Goal: Task Accomplishment & Management: Use online tool/utility

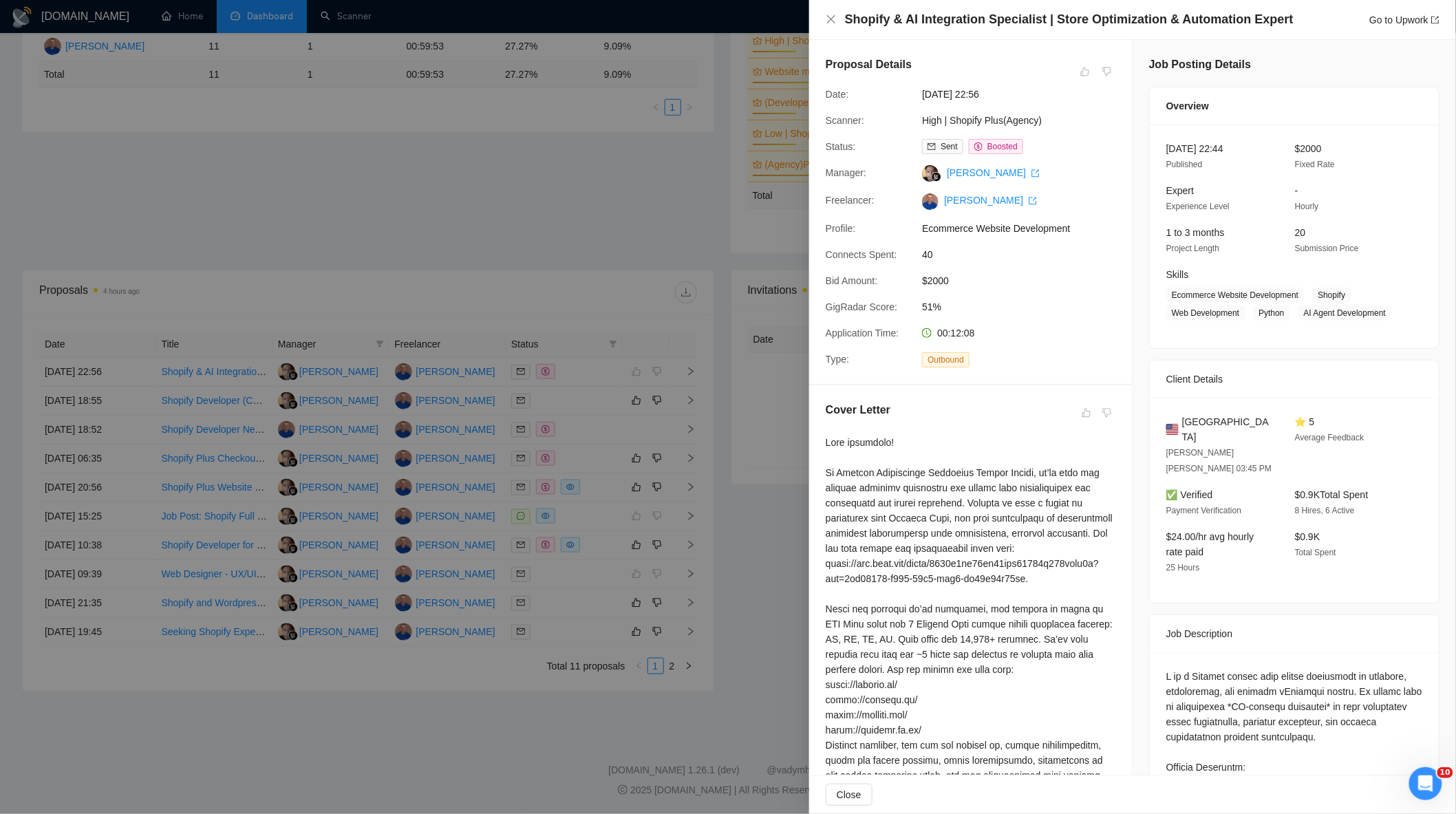
scroll to position [417, 0]
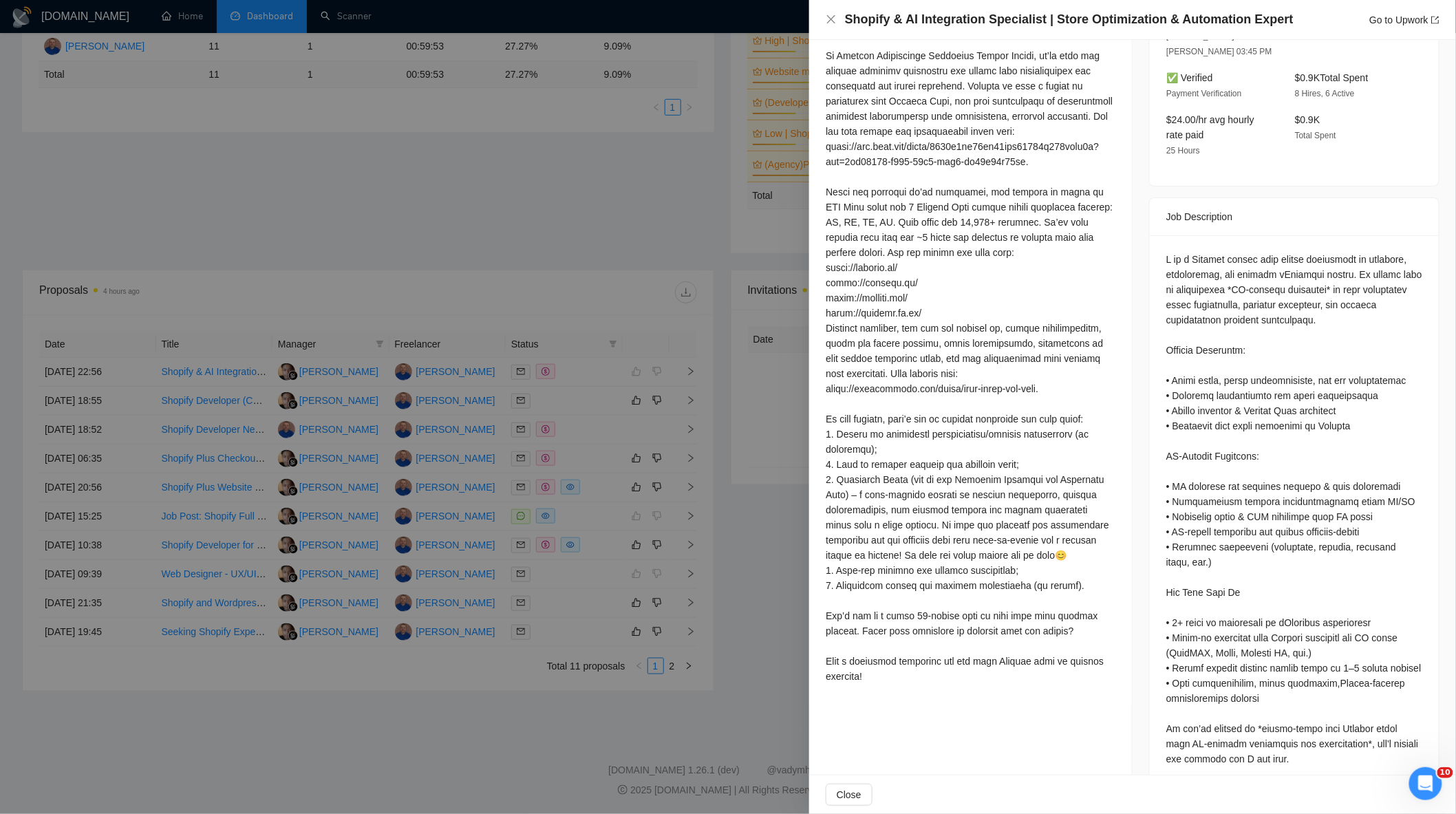
click at [636, 281] on div at bounding box center [728, 407] width 1456 height 814
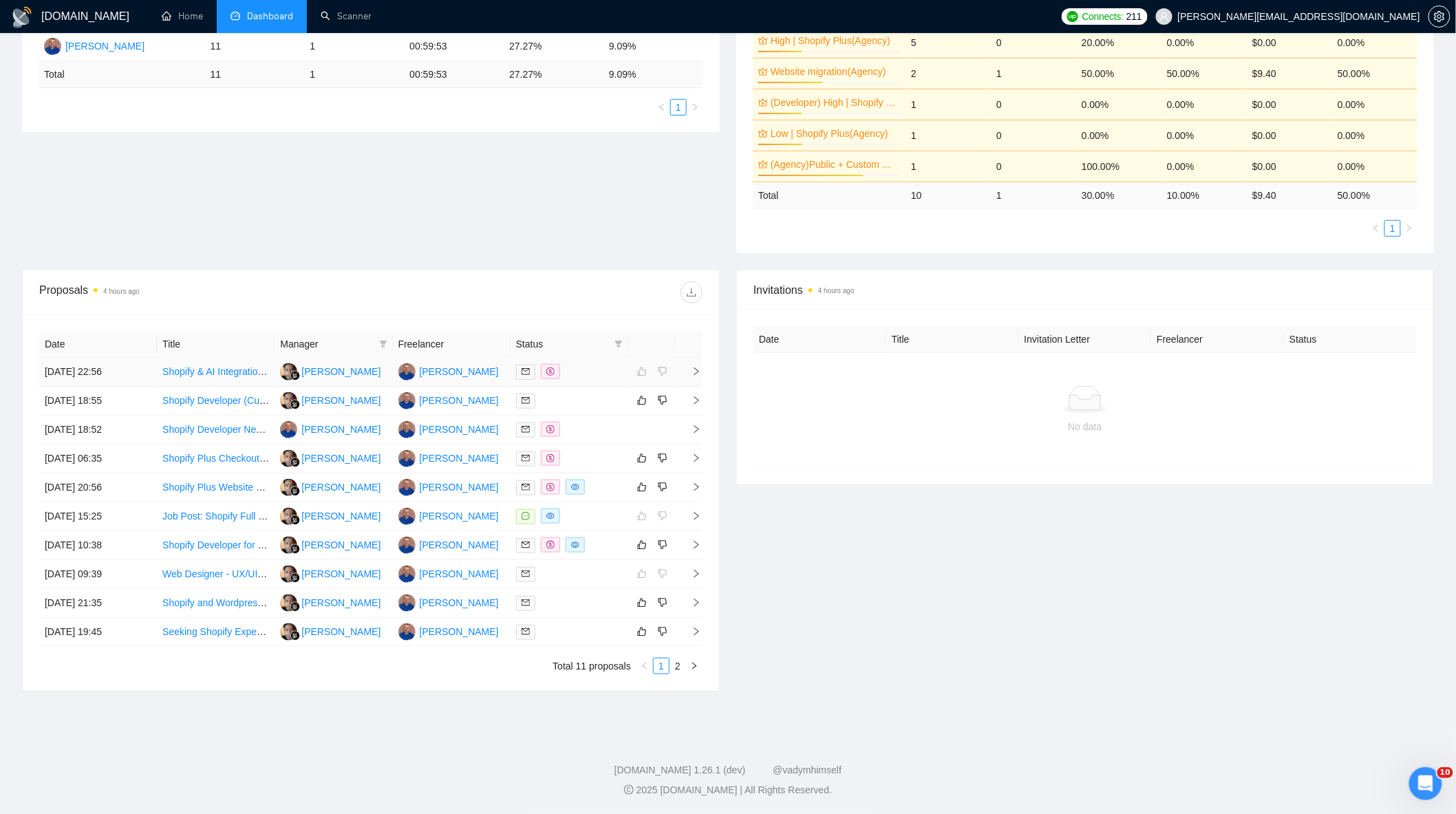
click at [622, 371] on div at bounding box center [569, 371] width 106 height 16
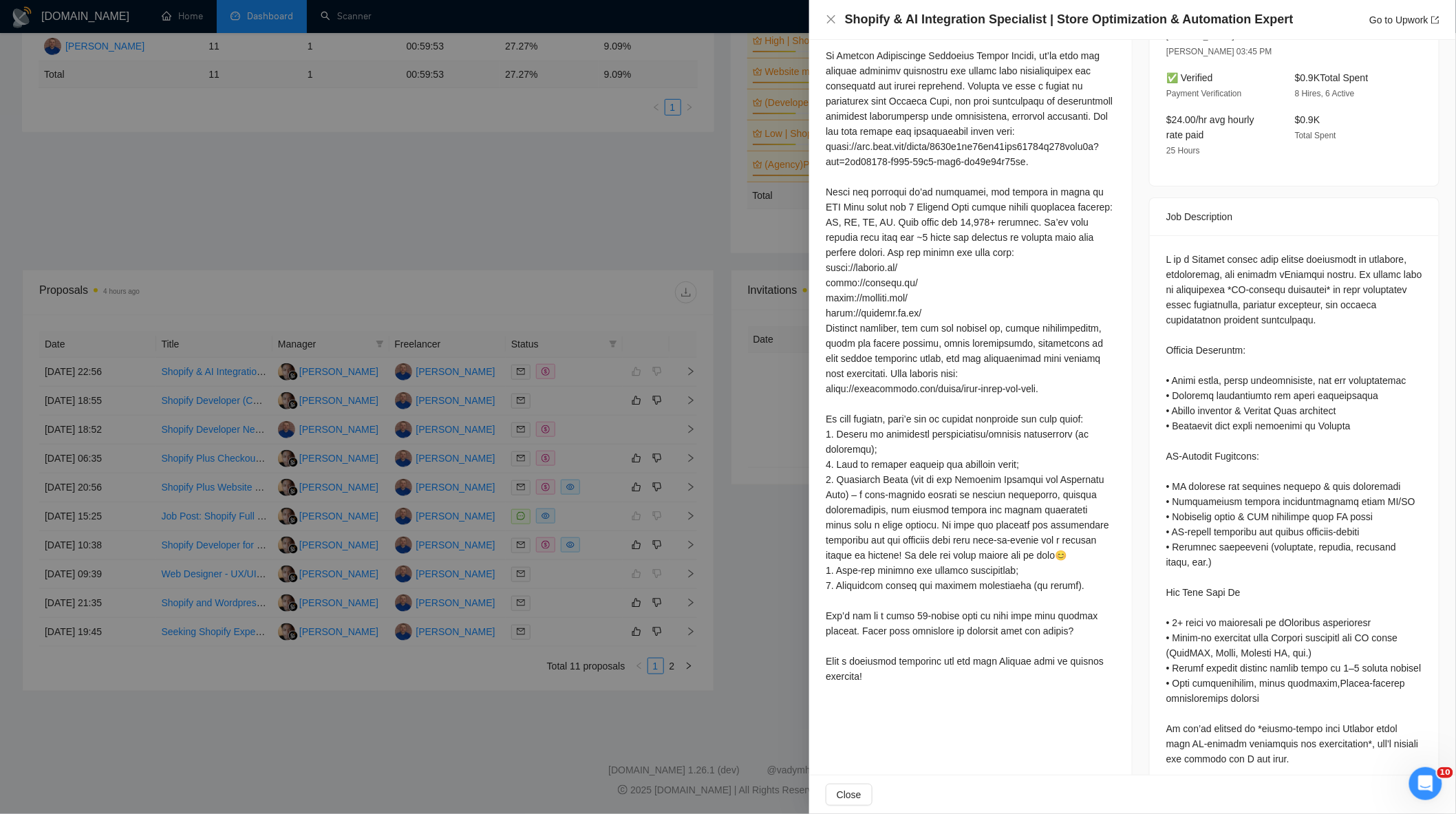
click at [496, 420] on div at bounding box center [728, 407] width 1456 height 814
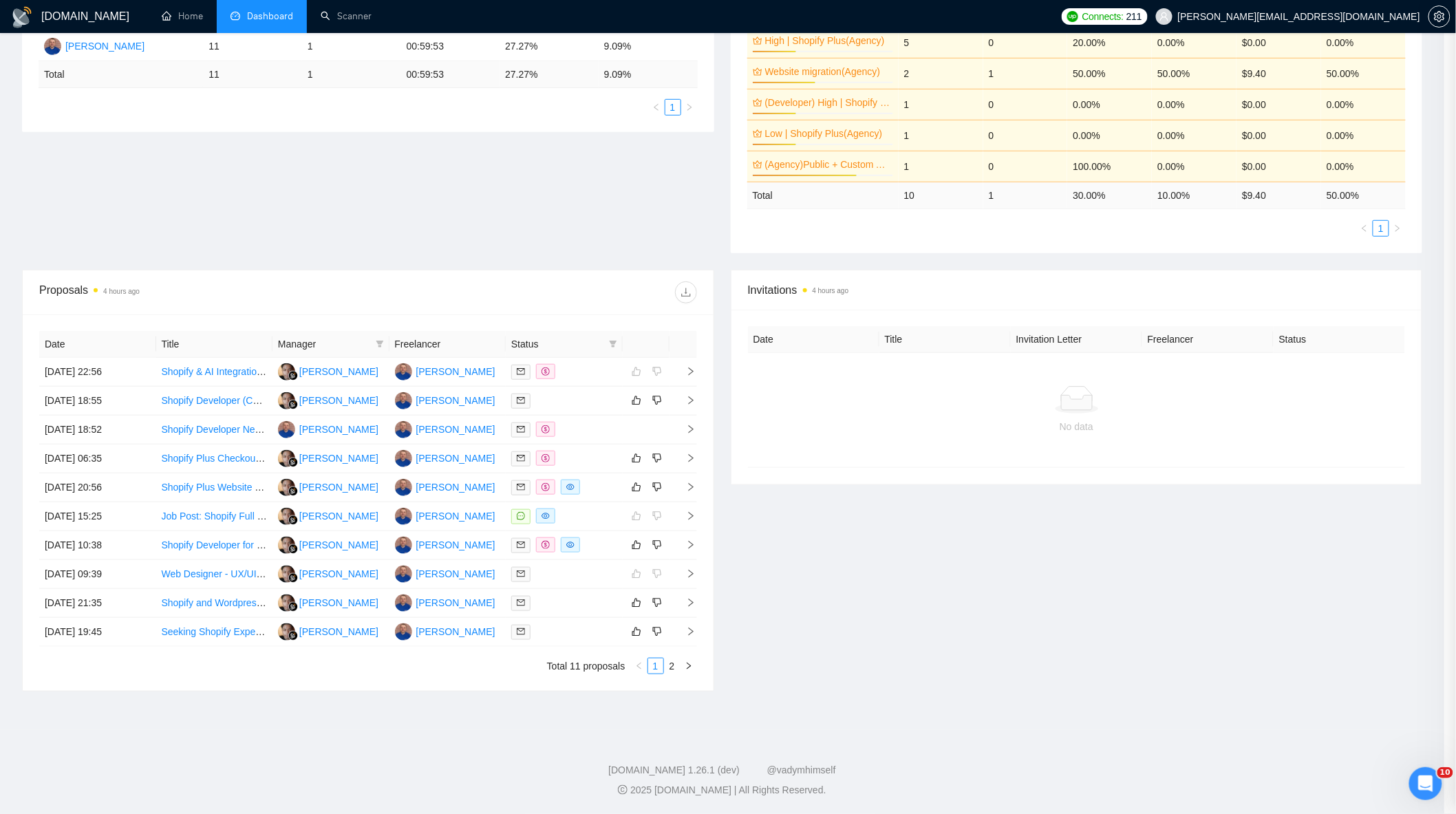
click at [589, 407] on td at bounding box center [564, 401] width 117 height 29
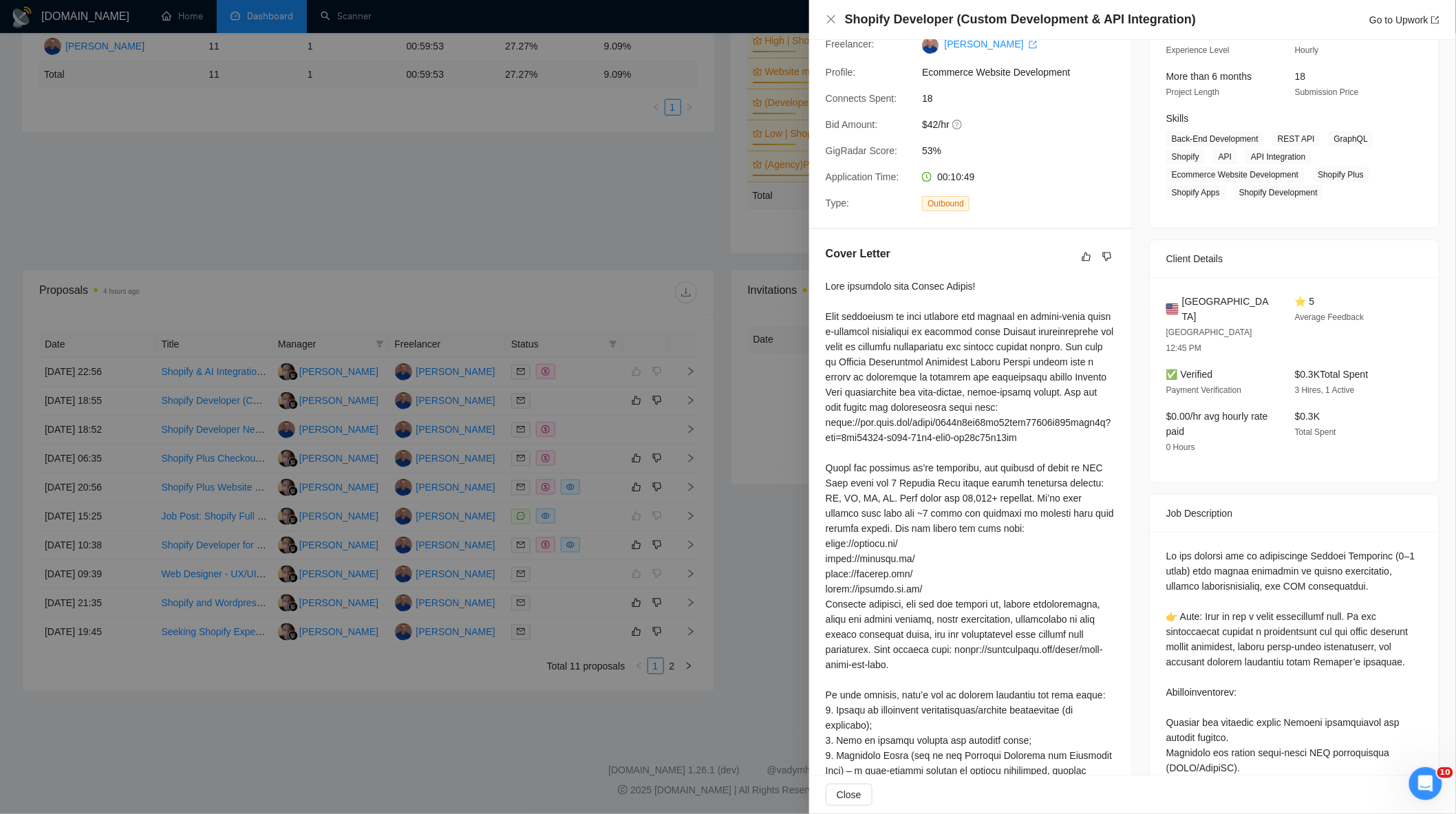
scroll to position [0, 0]
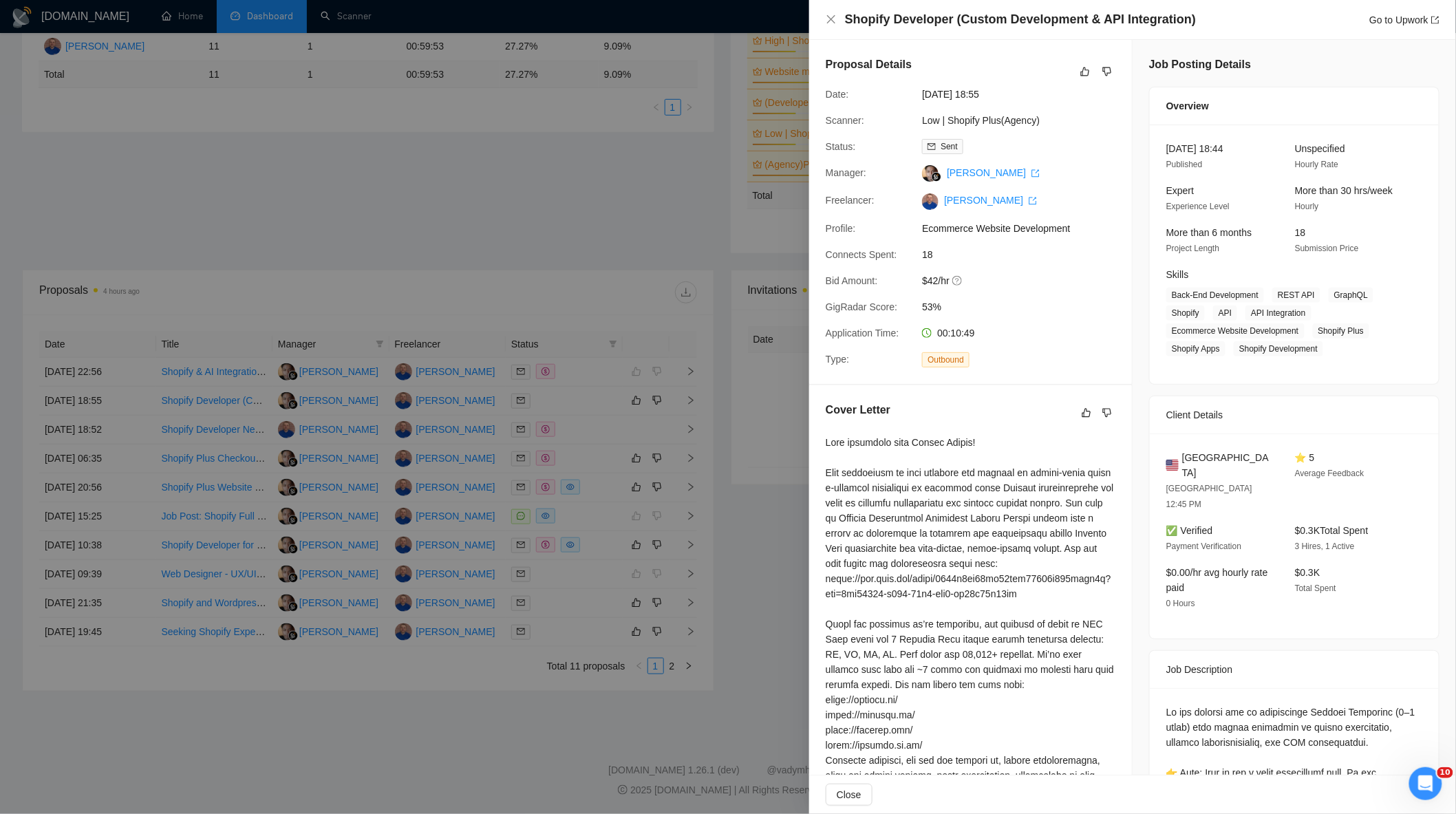
click at [593, 175] on div at bounding box center [728, 407] width 1456 height 814
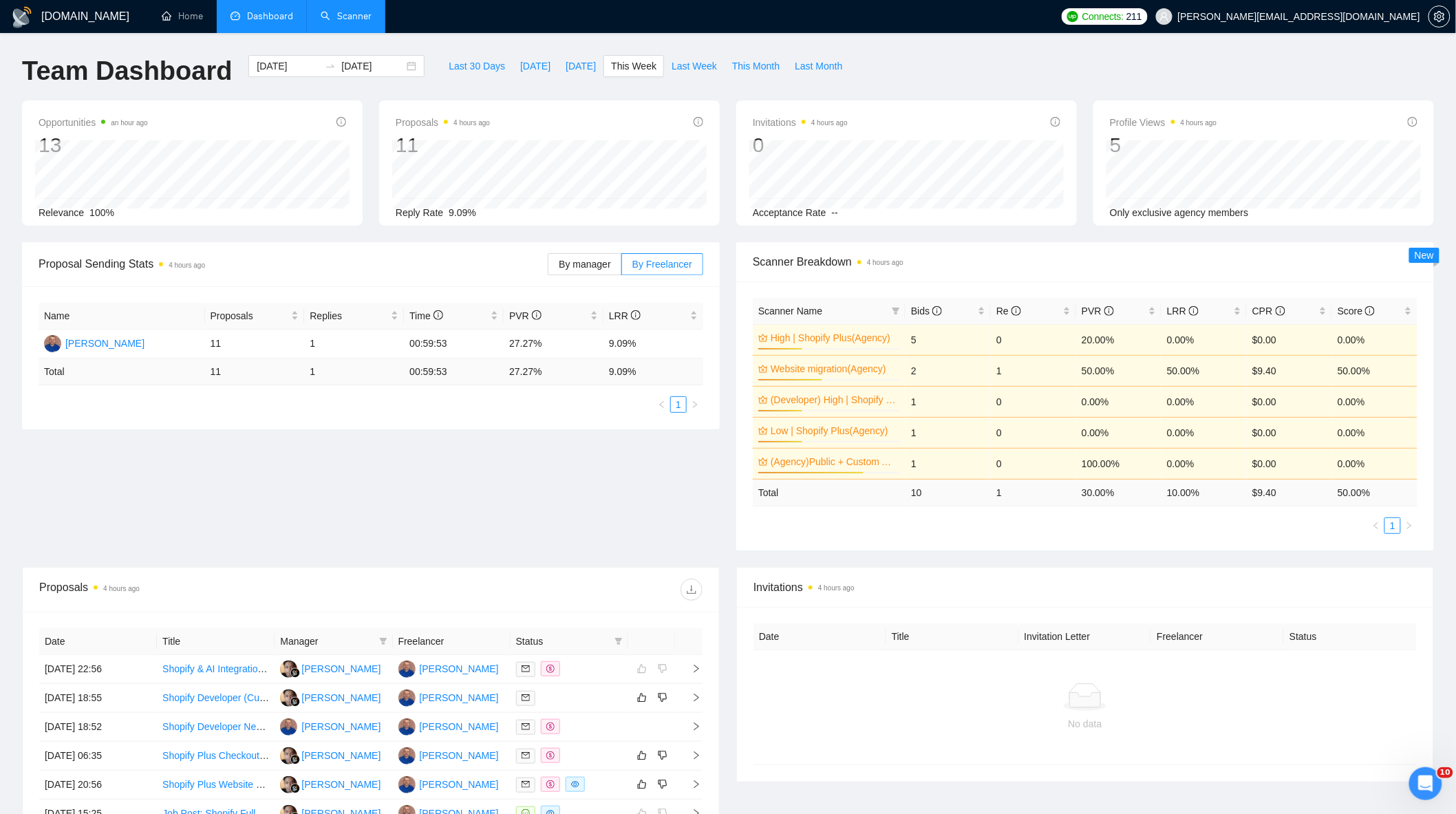
click at [345, 14] on link "Scanner" at bounding box center [345, 16] width 51 height 12
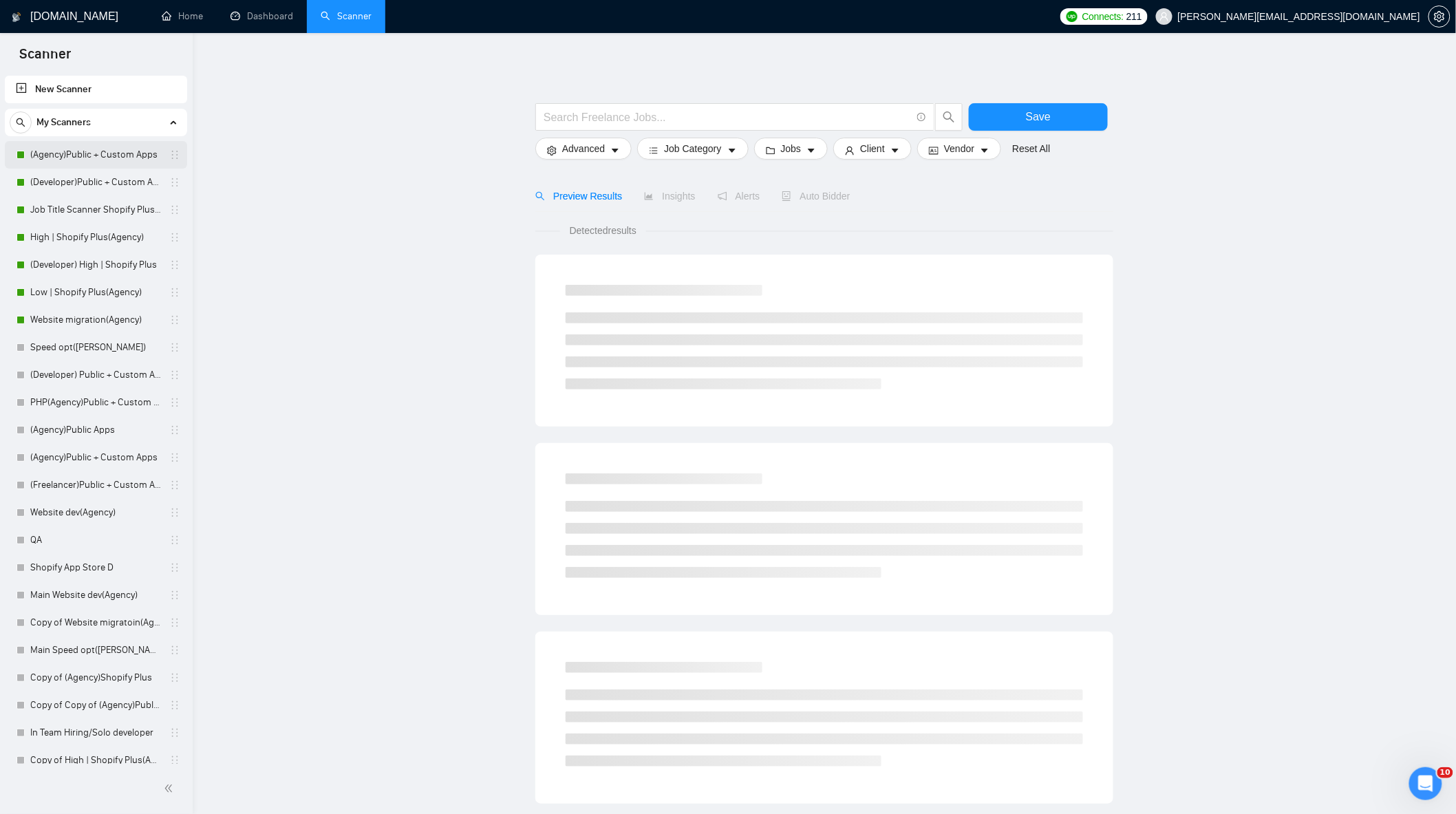
click at [116, 156] on link "(Agency)Public + Custom Apps" at bounding box center [95, 155] width 131 height 28
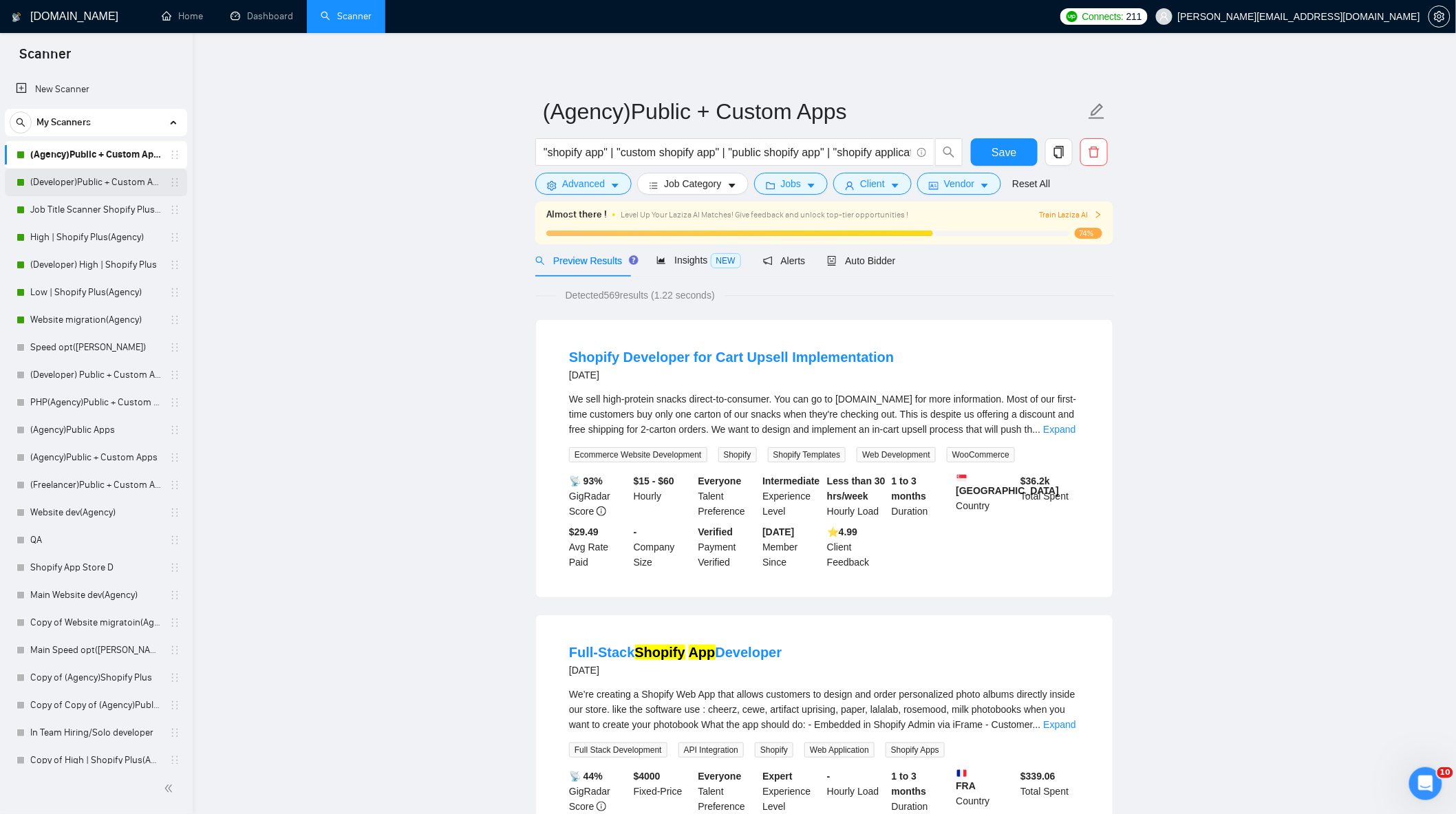
click at [99, 182] on link "(Developer)Public + Custom Apps" at bounding box center [95, 183] width 131 height 28
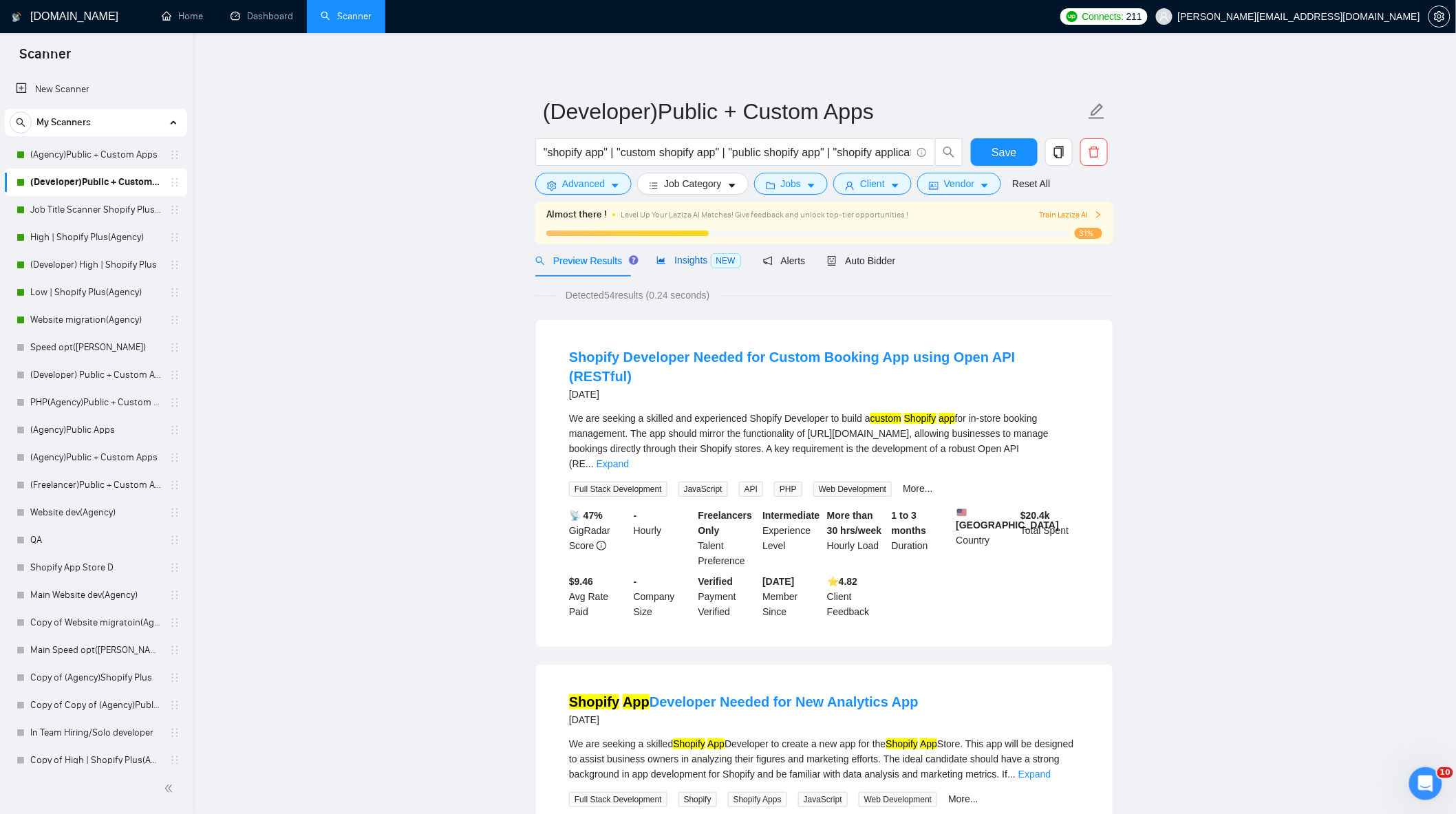
click at [674, 264] on span "Insights NEW" at bounding box center [698, 260] width 84 height 11
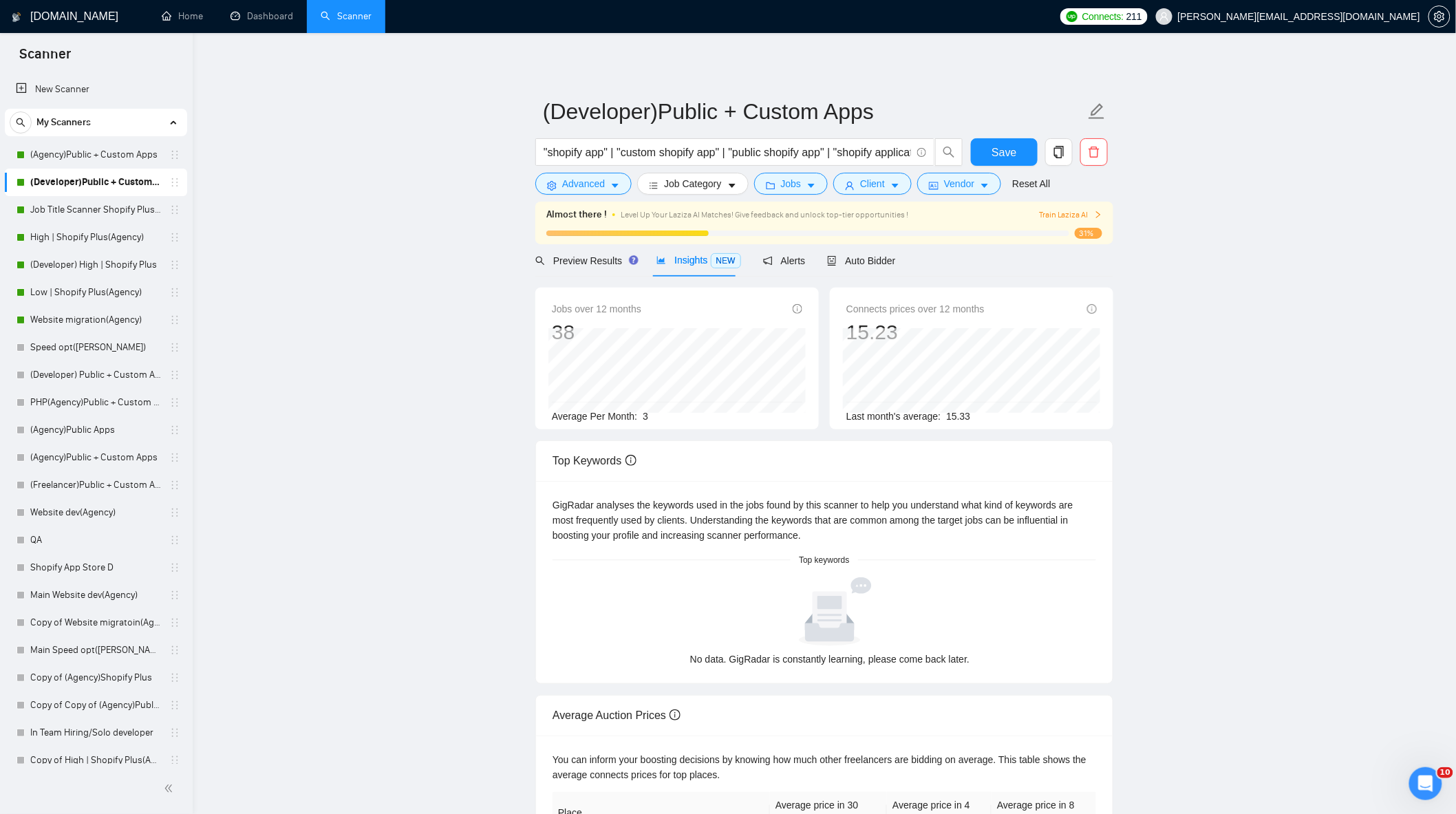
drag, startPoint x: 126, startPoint y: 212, endPoint x: 459, endPoint y: 223, distance: 333.2
click at [126, 212] on link "Job Title Scanner Shopify Plus(Agency)" at bounding box center [95, 210] width 131 height 28
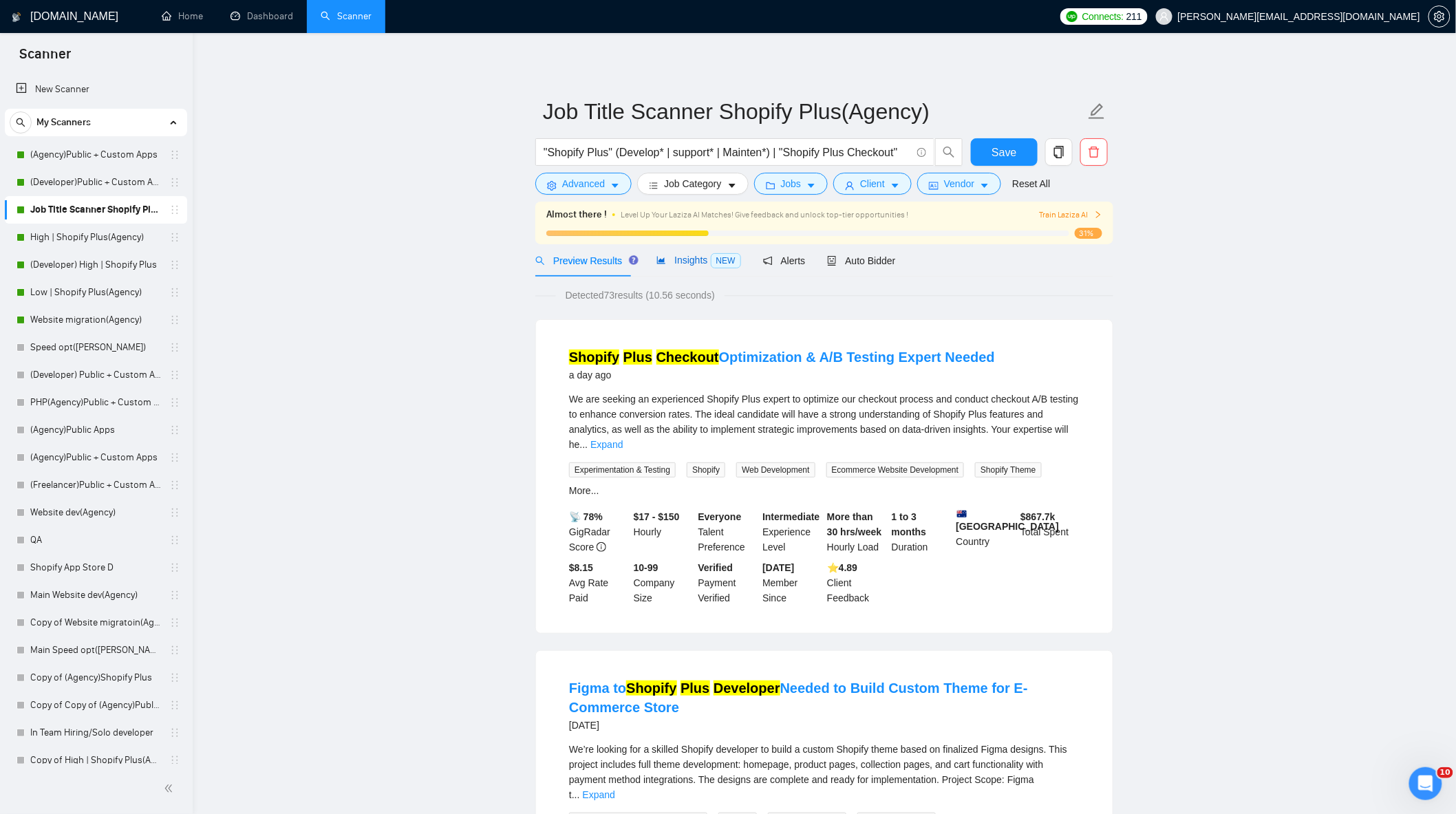
click at [675, 262] on span "Insights NEW" at bounding box center [698, 260] width 84 height 11
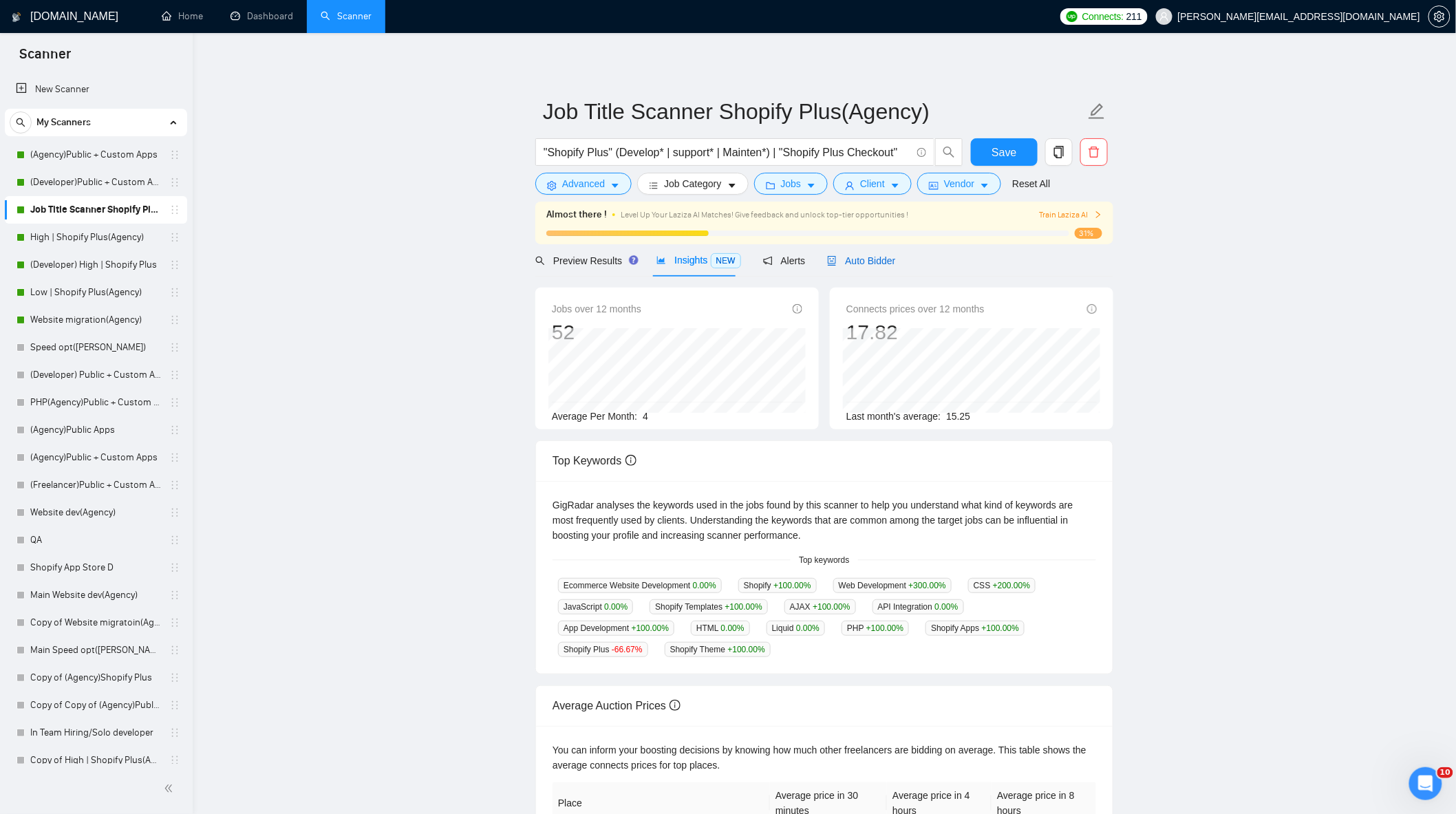
click at [841, 267] on div "Auto Bidder" at bounding box center [860, 260] width 68 height 15
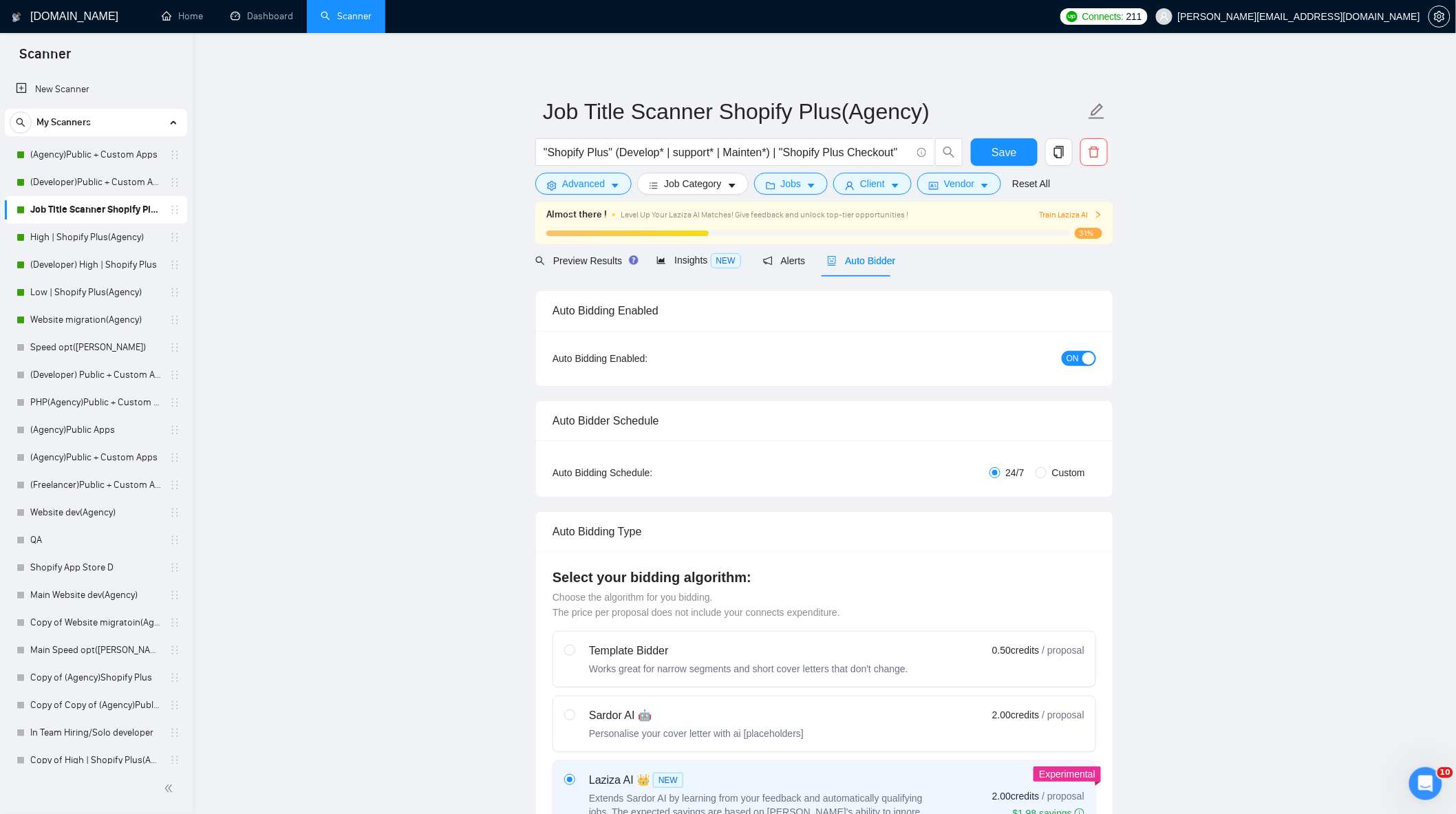
checkbox input "true"
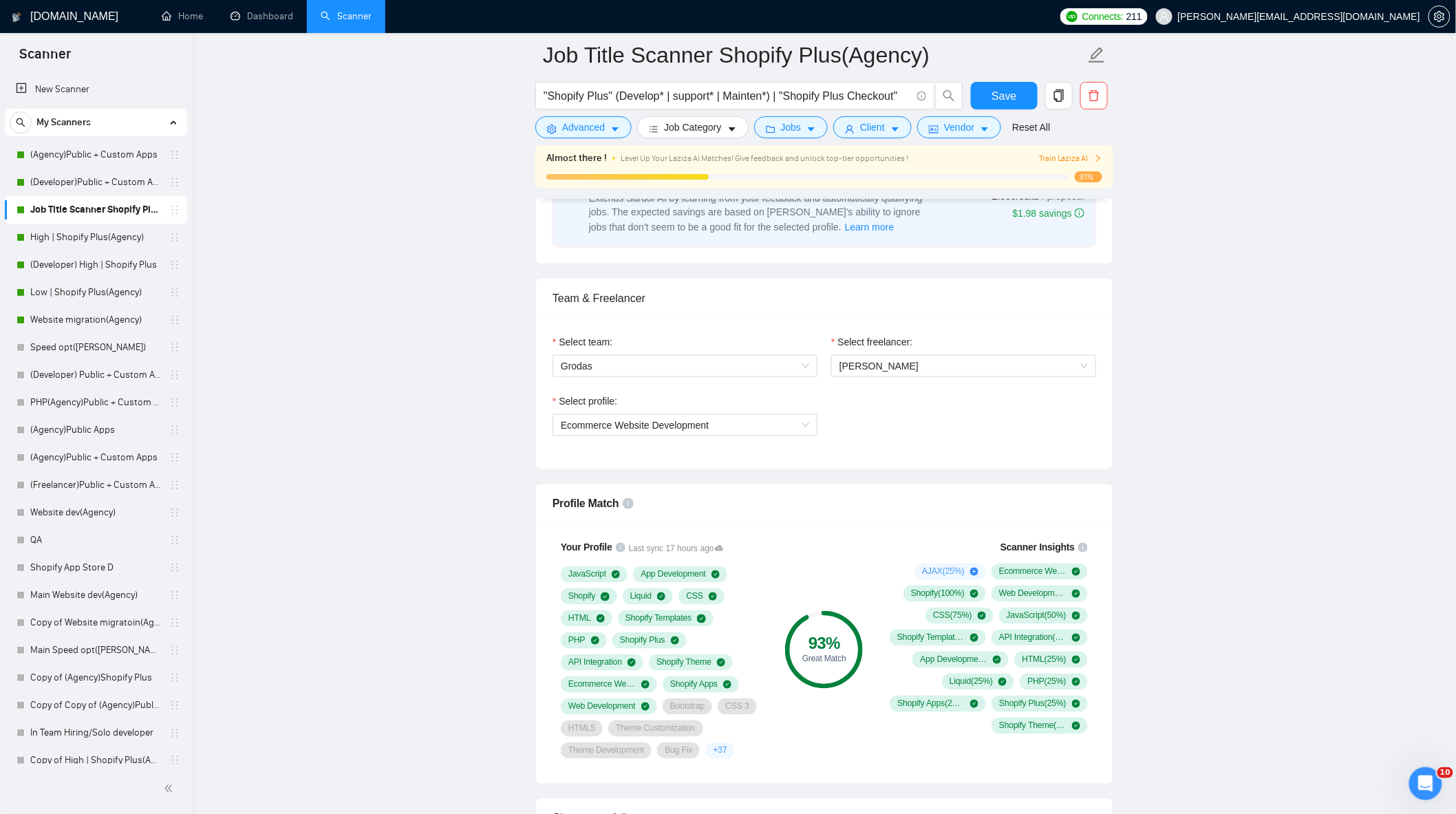
scroll to position [76, 0]
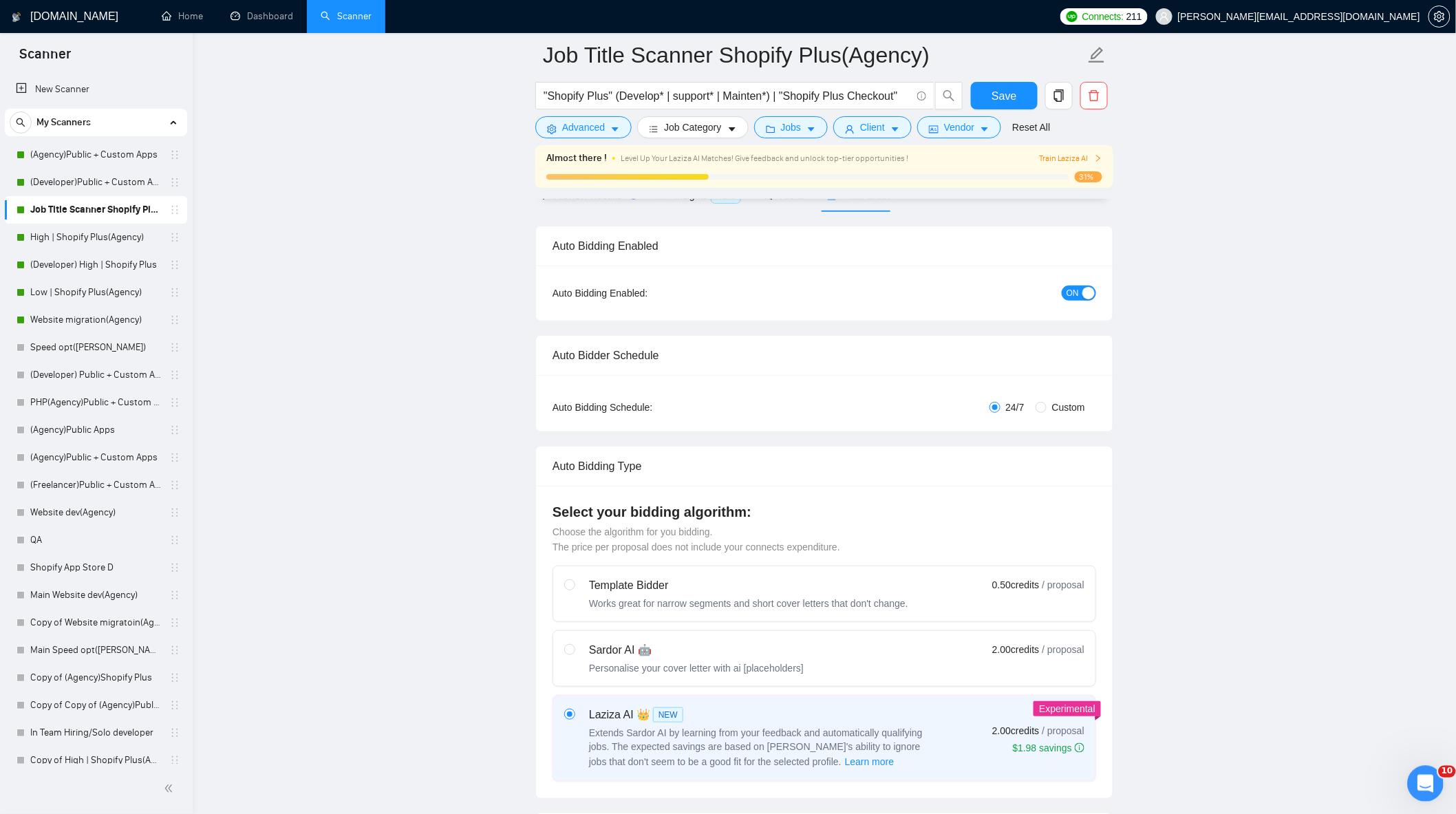
click at [1425, 775] on icon "Открыть службу сообщений Intercom" at bounding box center [1423, 782] width 23 height 23
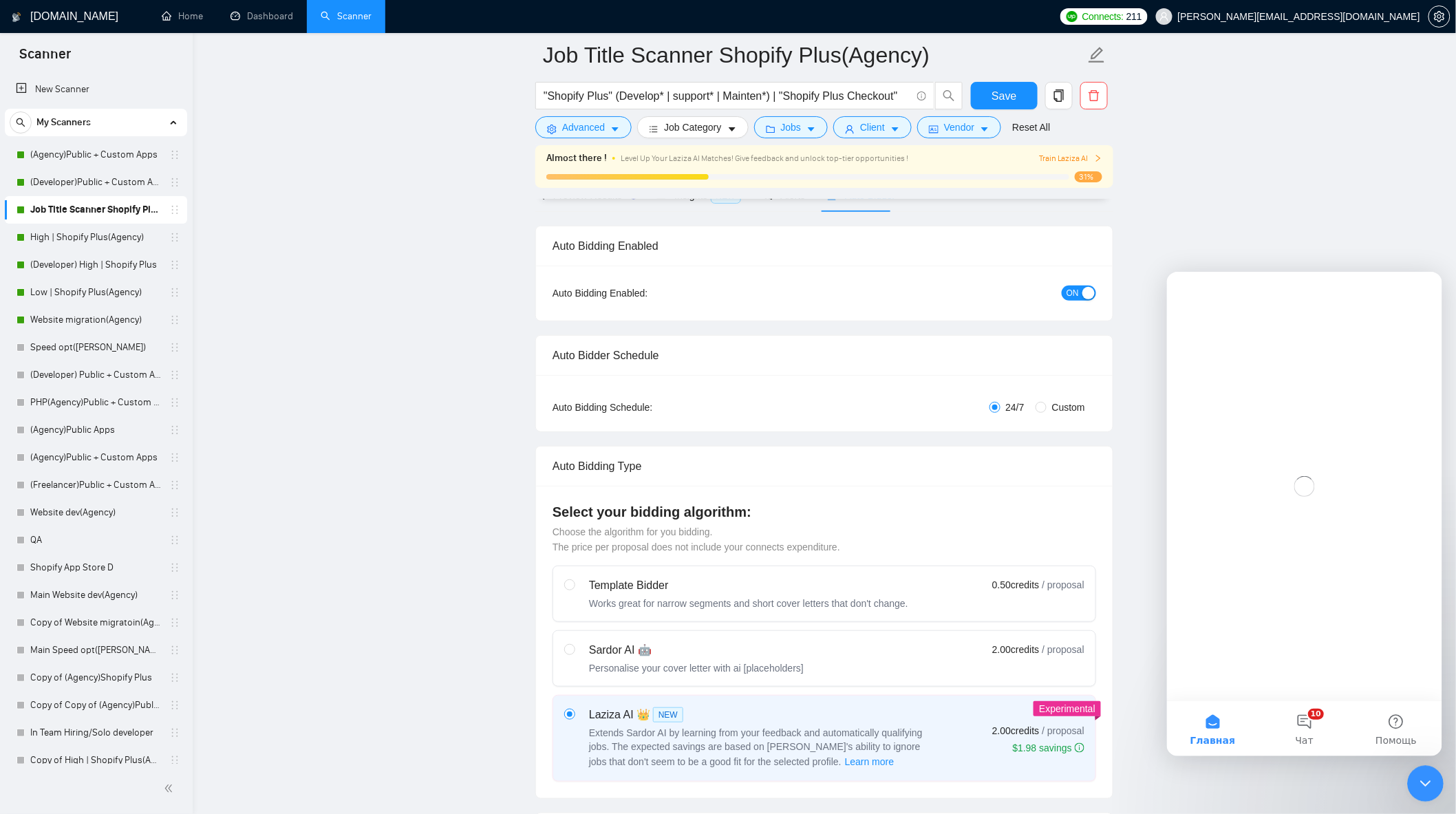
scroll to position [0, 0]
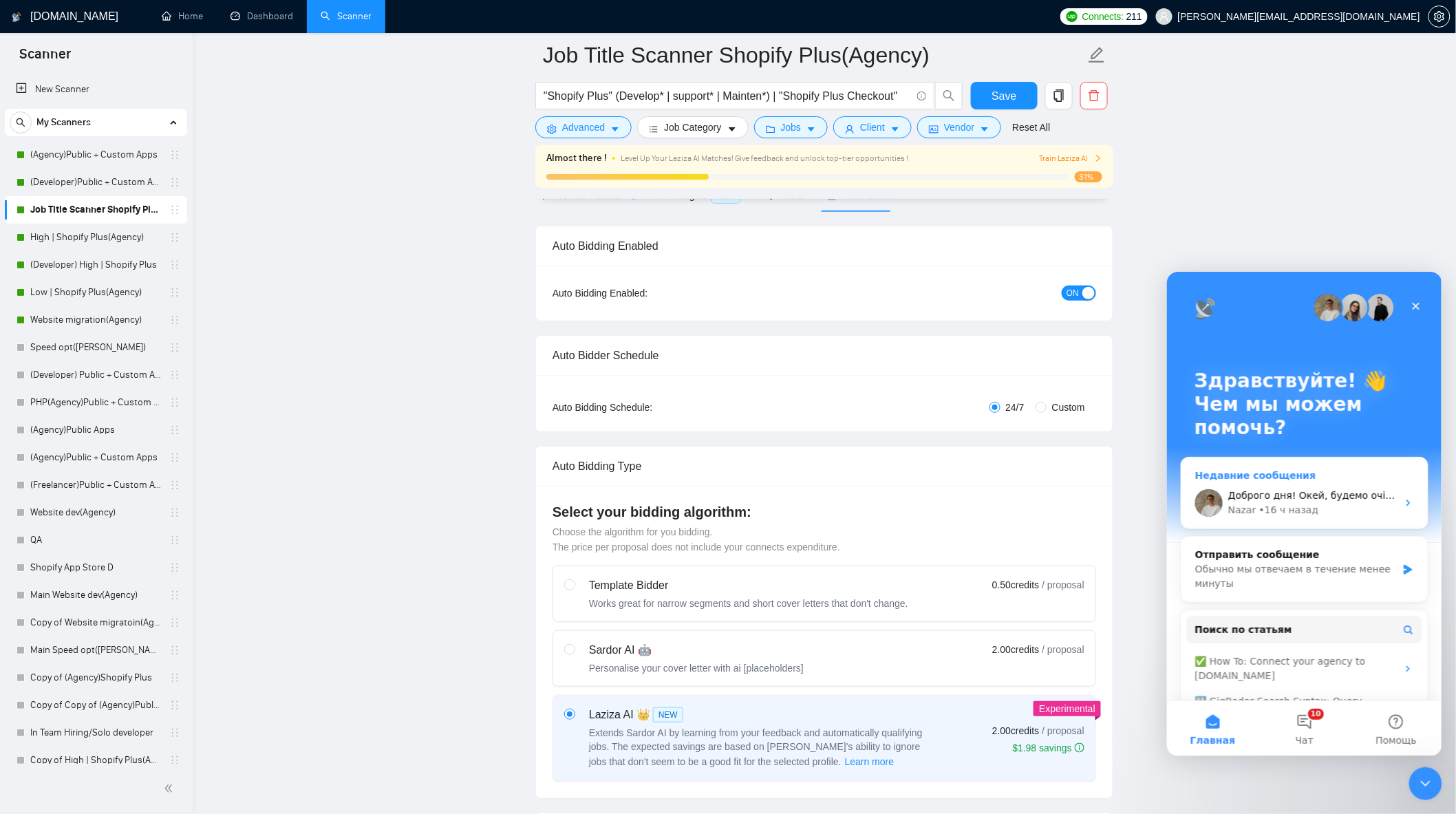
click at [1388, 509] on div "Nazar • 16 ч назад" at bounding box center [1311, 509] width 169 height 15
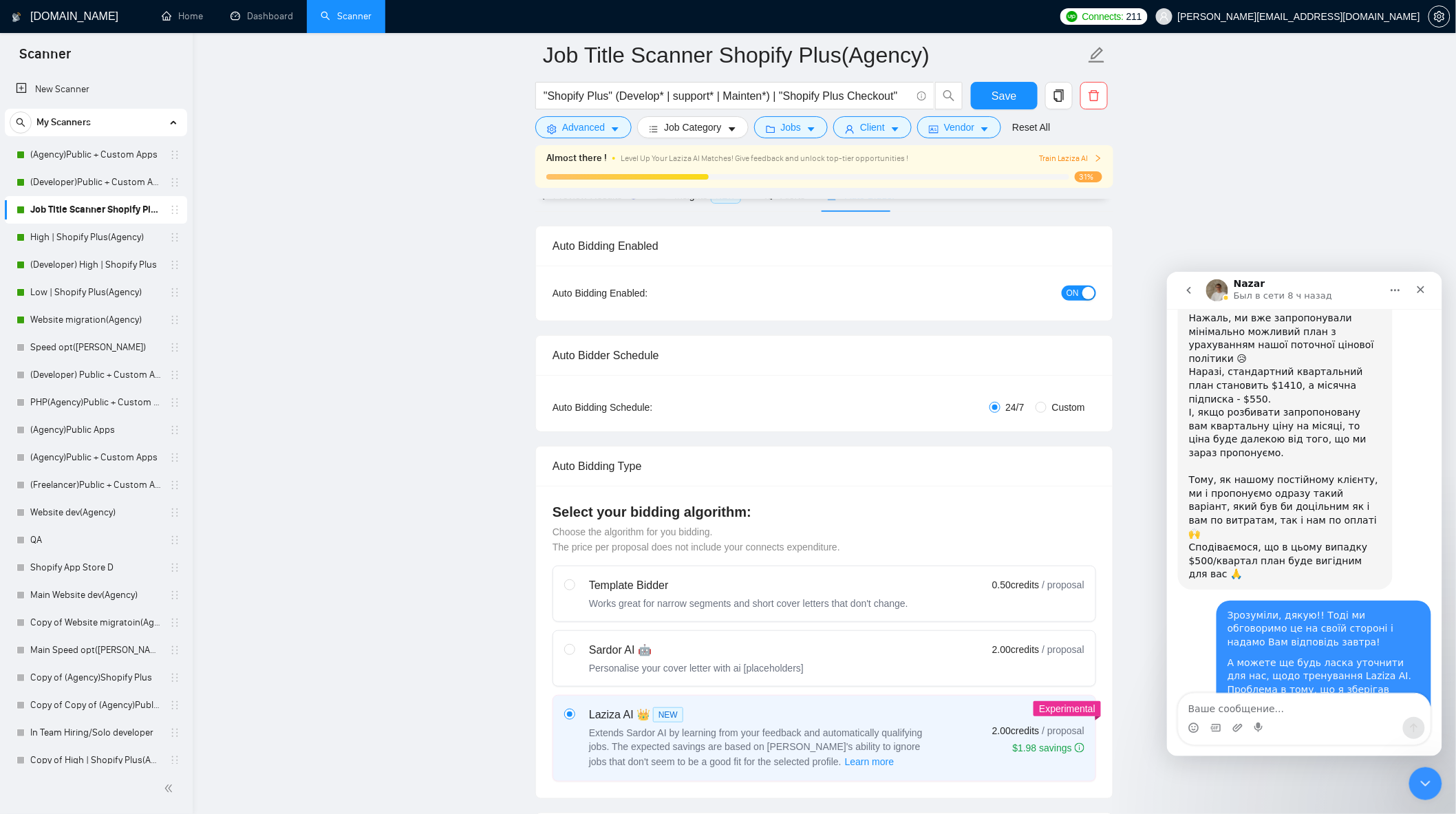
scroll to position [1305, 0]
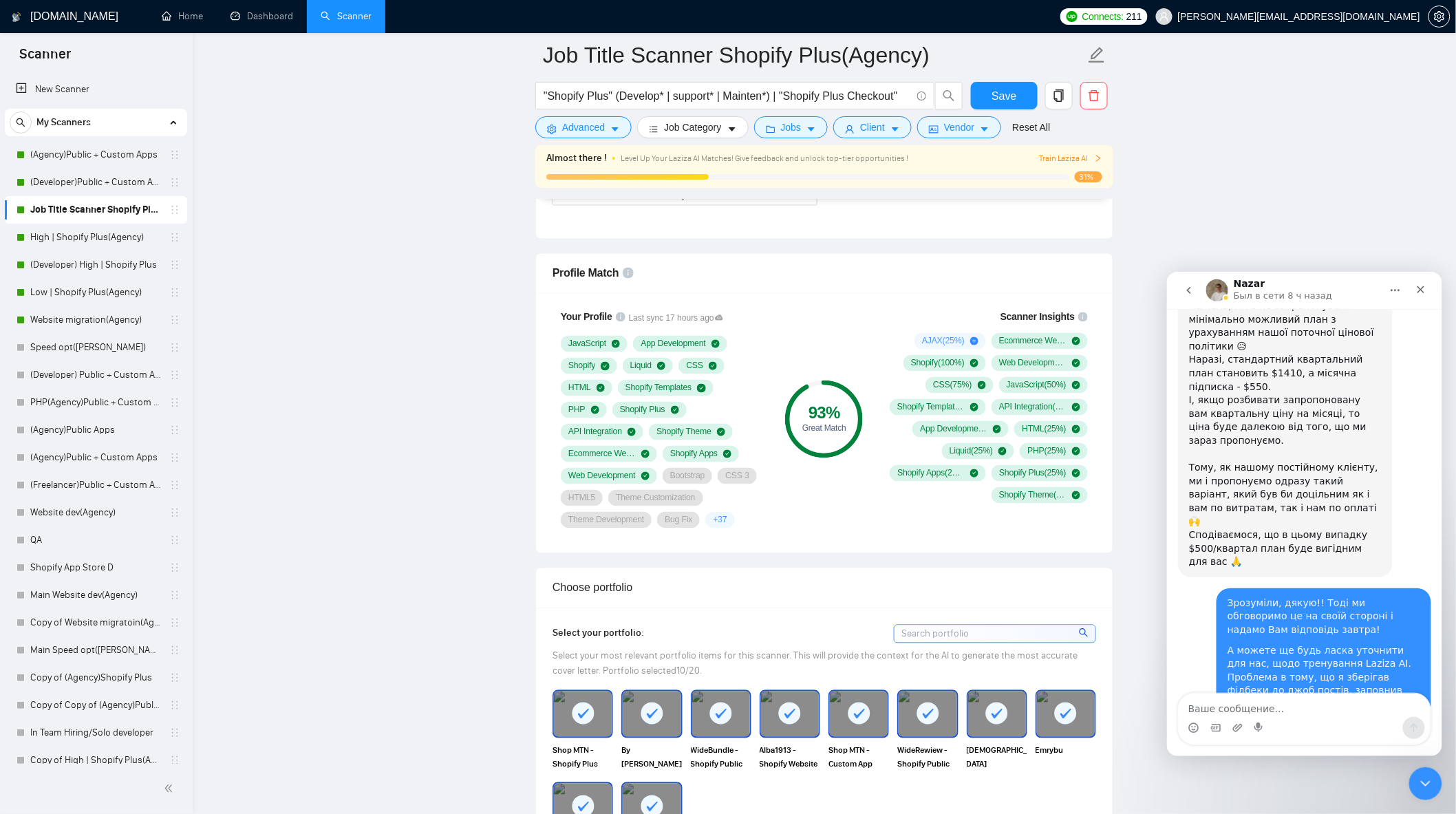
scroll to position [1070, 0]
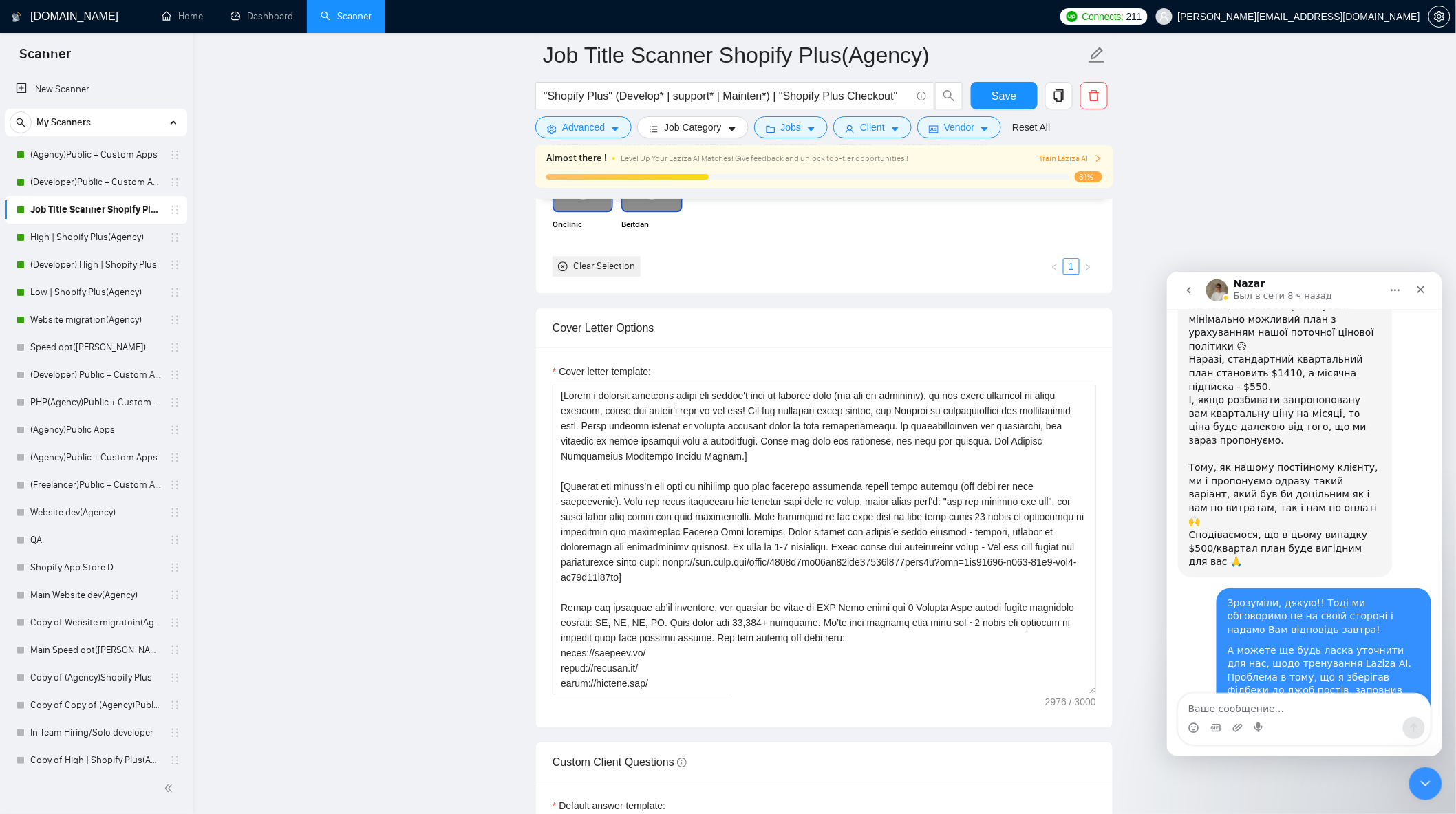
scroll to position [1200, 0]
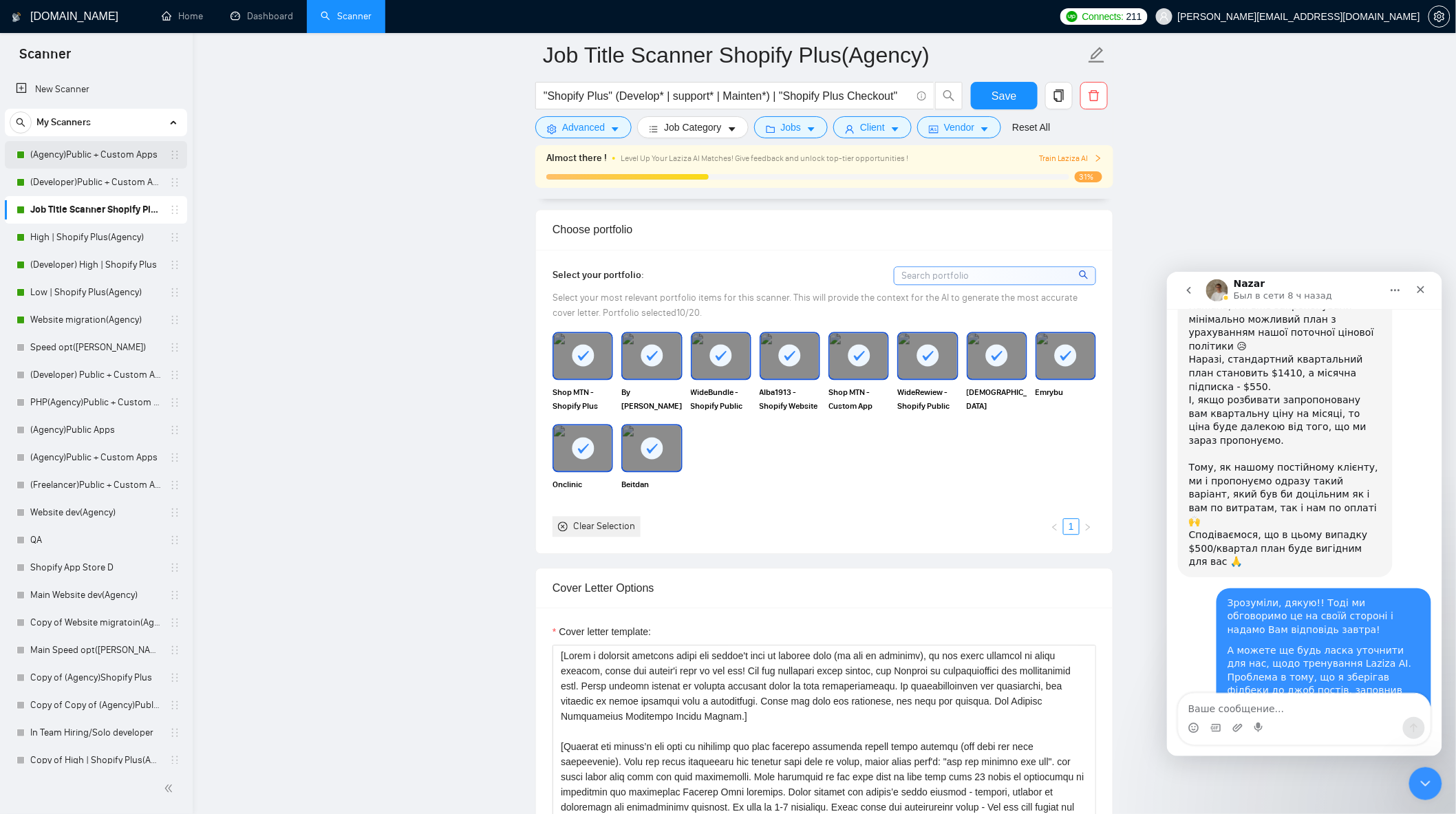
click at [113, 163] on link "(Agency)Public + Custom Apps" at bounding box center [95, 155] width 131 height 28
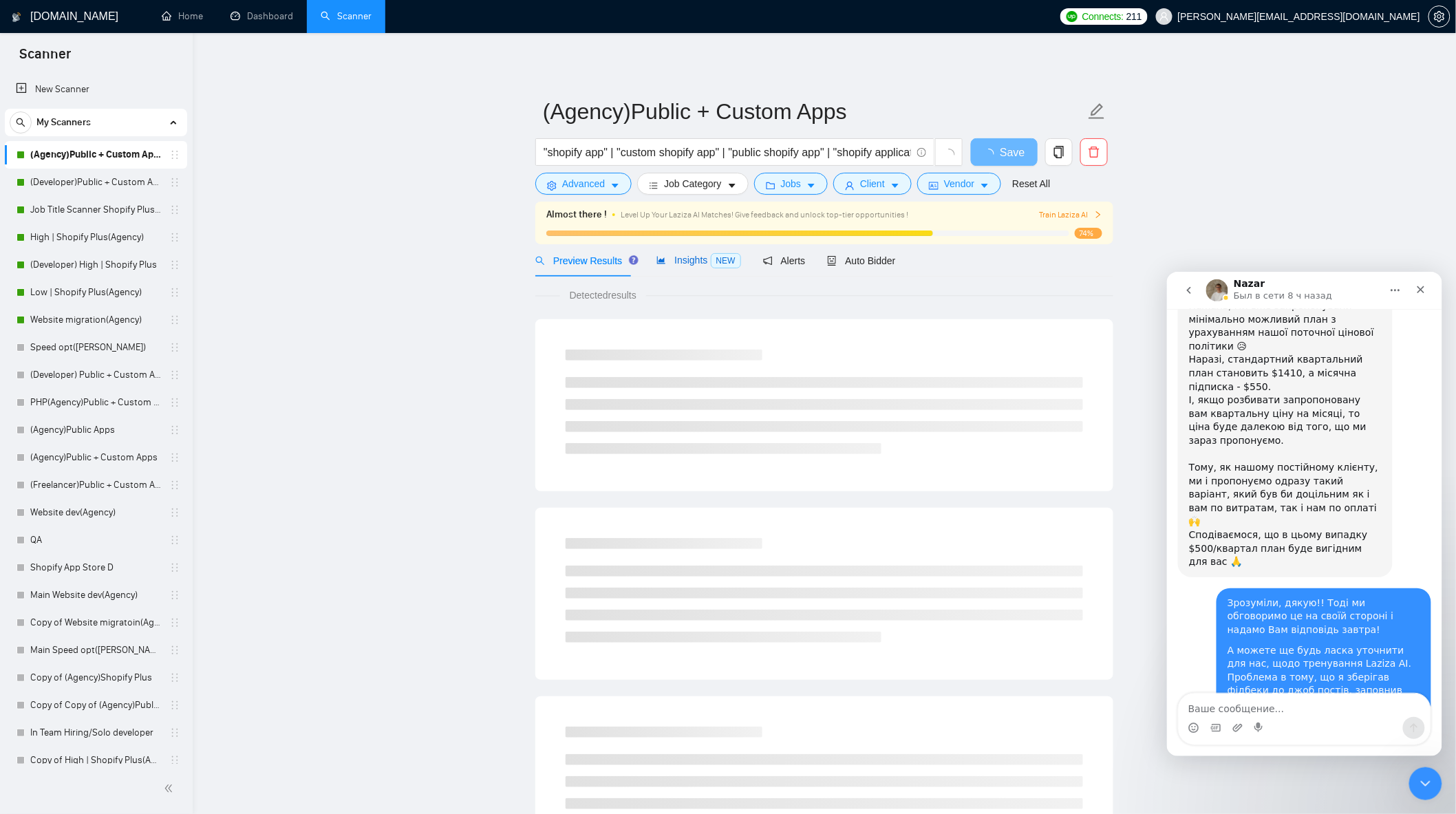
click at [675, 262] on span "Insights NEW" at bounding box center [698, 260] width 84 height 11
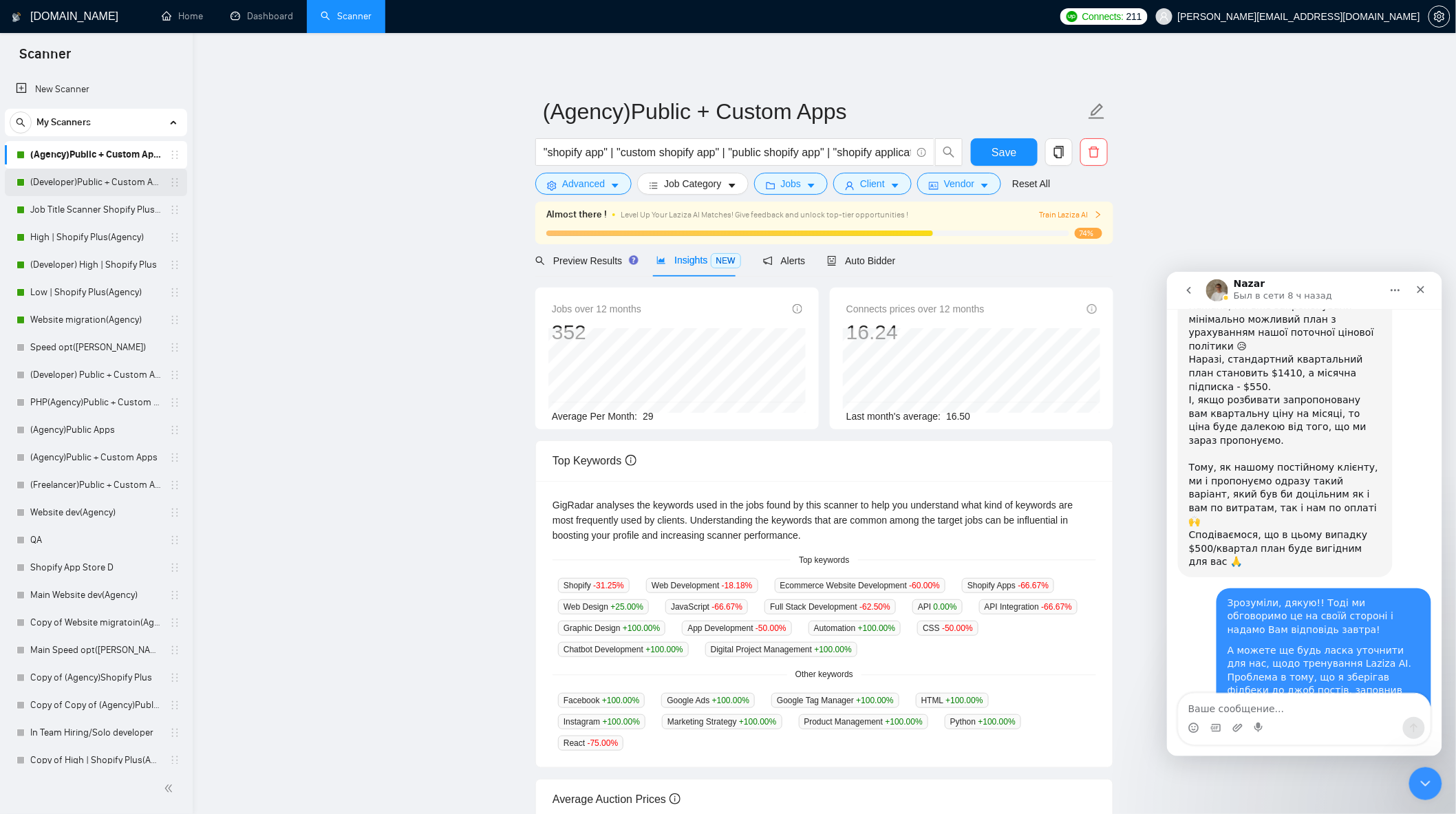
click at [97, 182] on link "(Developer)Public + Custom Apps" at bounding box center [95, 183] width 131 height 28
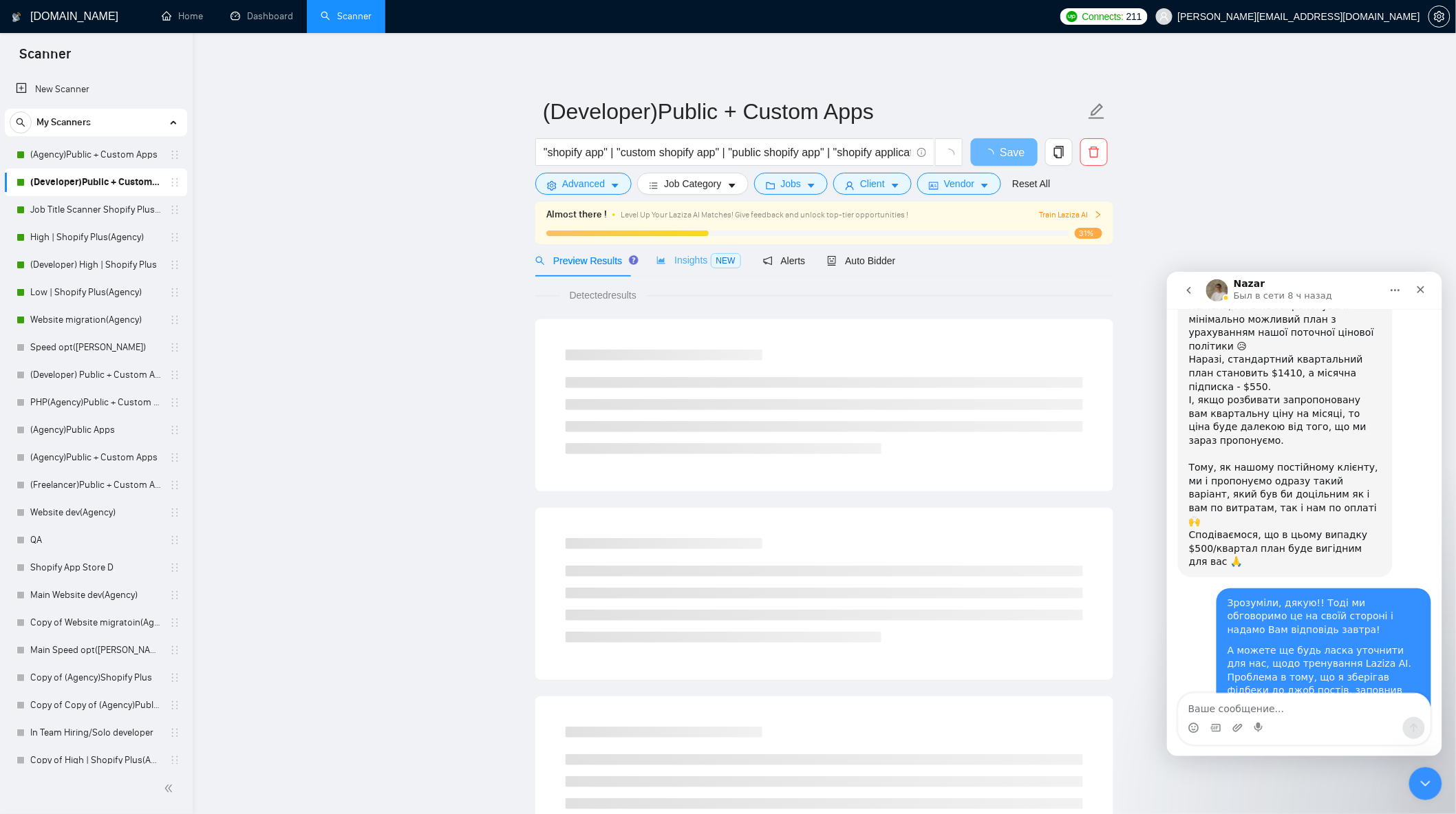
click at [677, 269] on div "Insights NEW" at bounding box center [698, 260] width 84 height 32
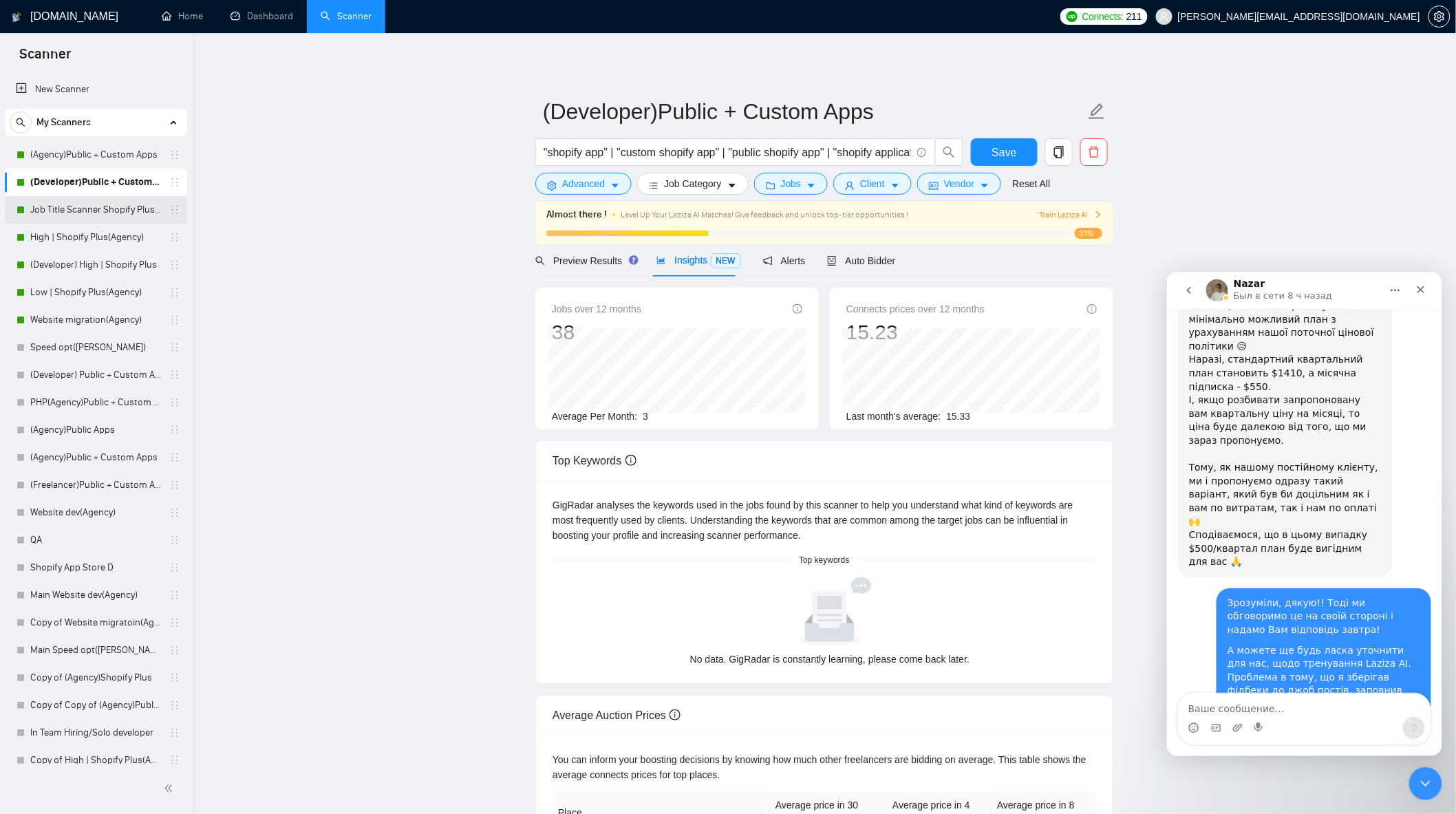
click at [59, 209] on link "Job Title Scanner Shopify Plus(Agency)" at bounding box center [95, 210] width 131 height 28
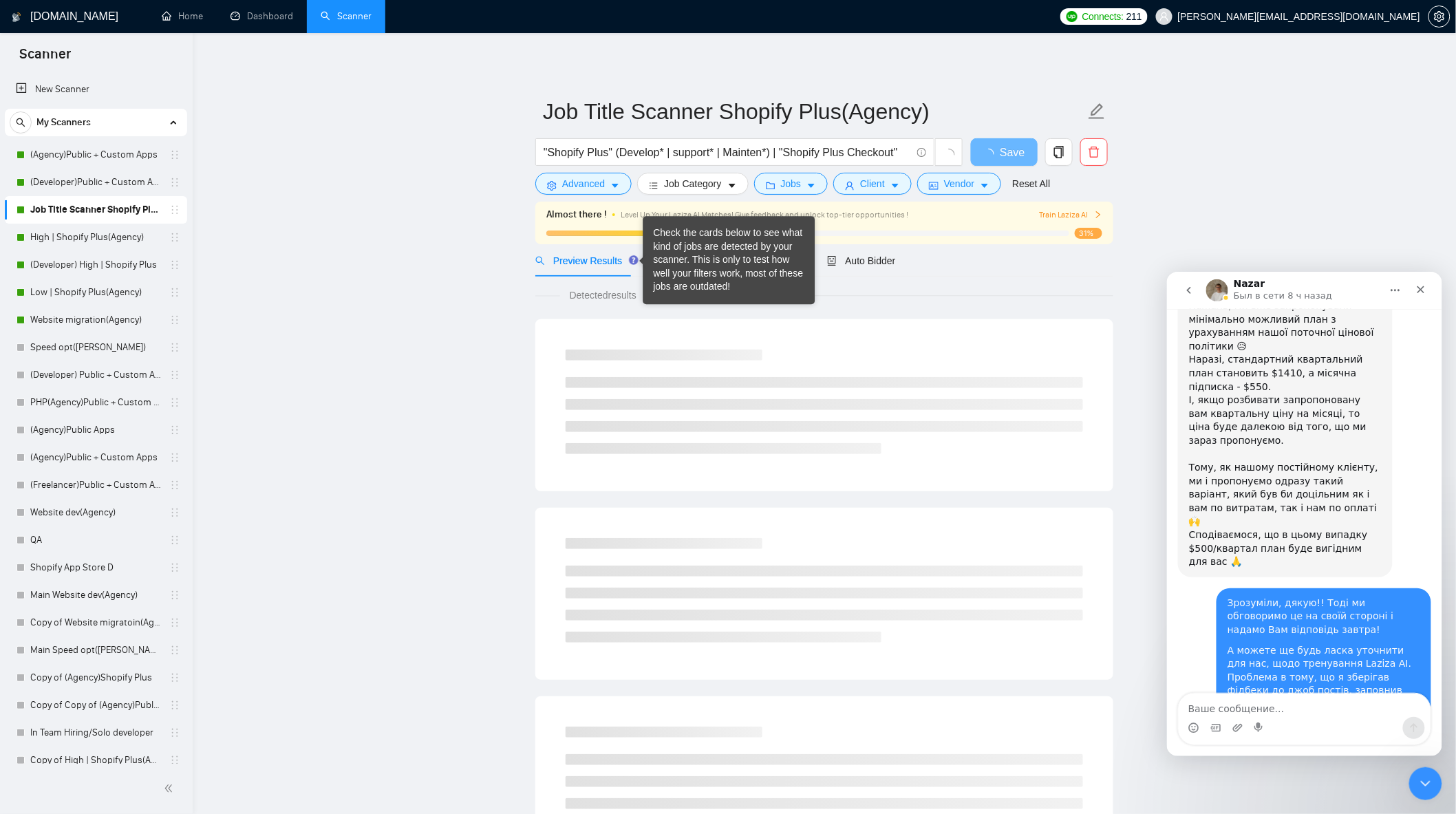
click at [685, 267] on div "Check the cards below to see what kind of jobs are detected by your scanner. Th…" at bounding box center [728, 260] width 151 height 68
drag, startPoint x: 467, startPoint y: 240, endPoint x: 474, endPoint y: 242, distance: 7.3
click at [464, 240] on main "Job Title Scanner Shopify Plus(Agency) "Shopify Plus" (Develop* | support* | Ma…" at bounding box center [824, 650] width 1219 height 1191
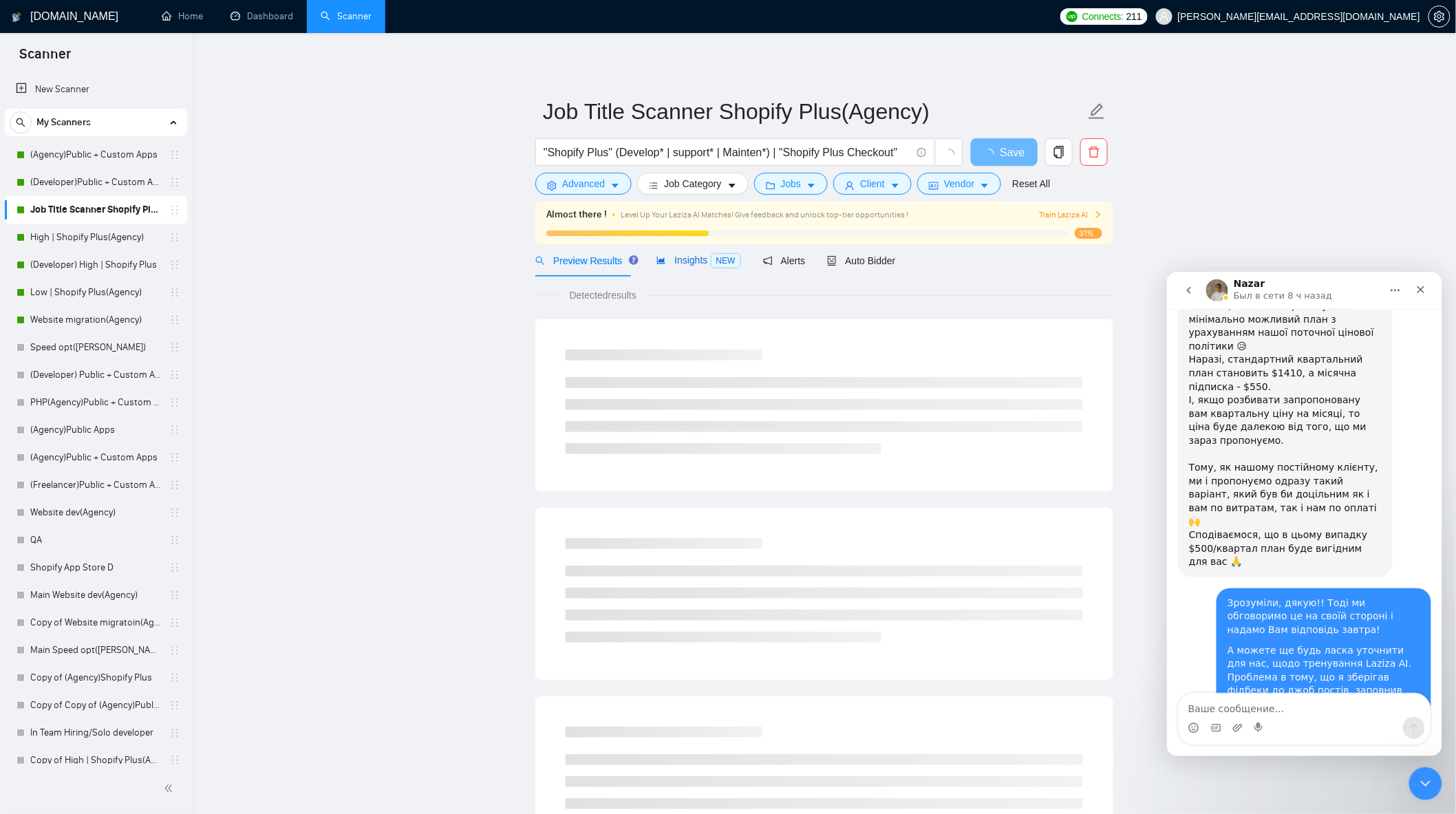
click at [668, 256] on span "Insights NEW" at bounding box center [698, 260] width 84 height 11
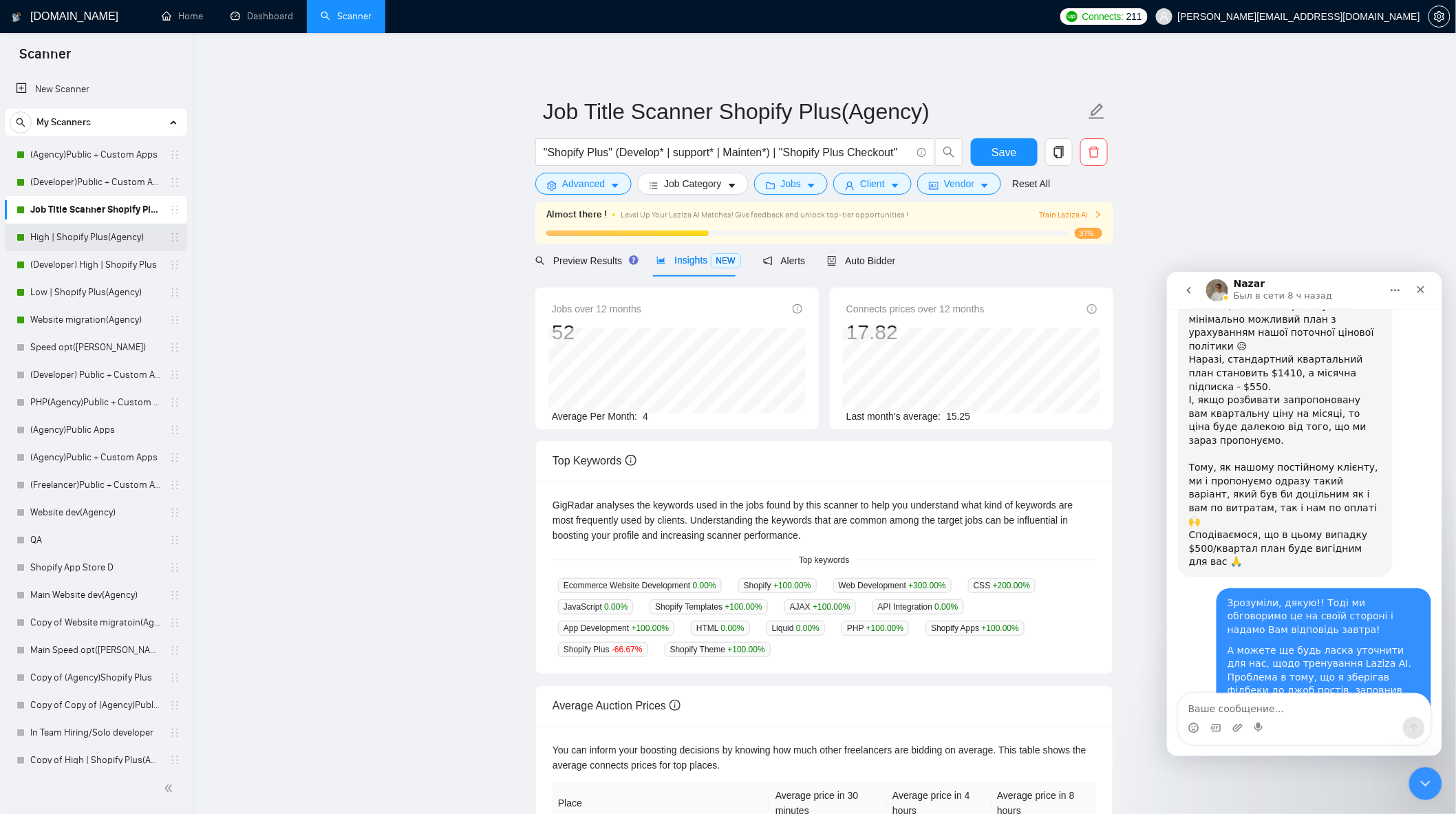
click at [92, 247] on link "High | Shopify Plus(Agency)" at bounding box center [95, 237] width 131 height 28
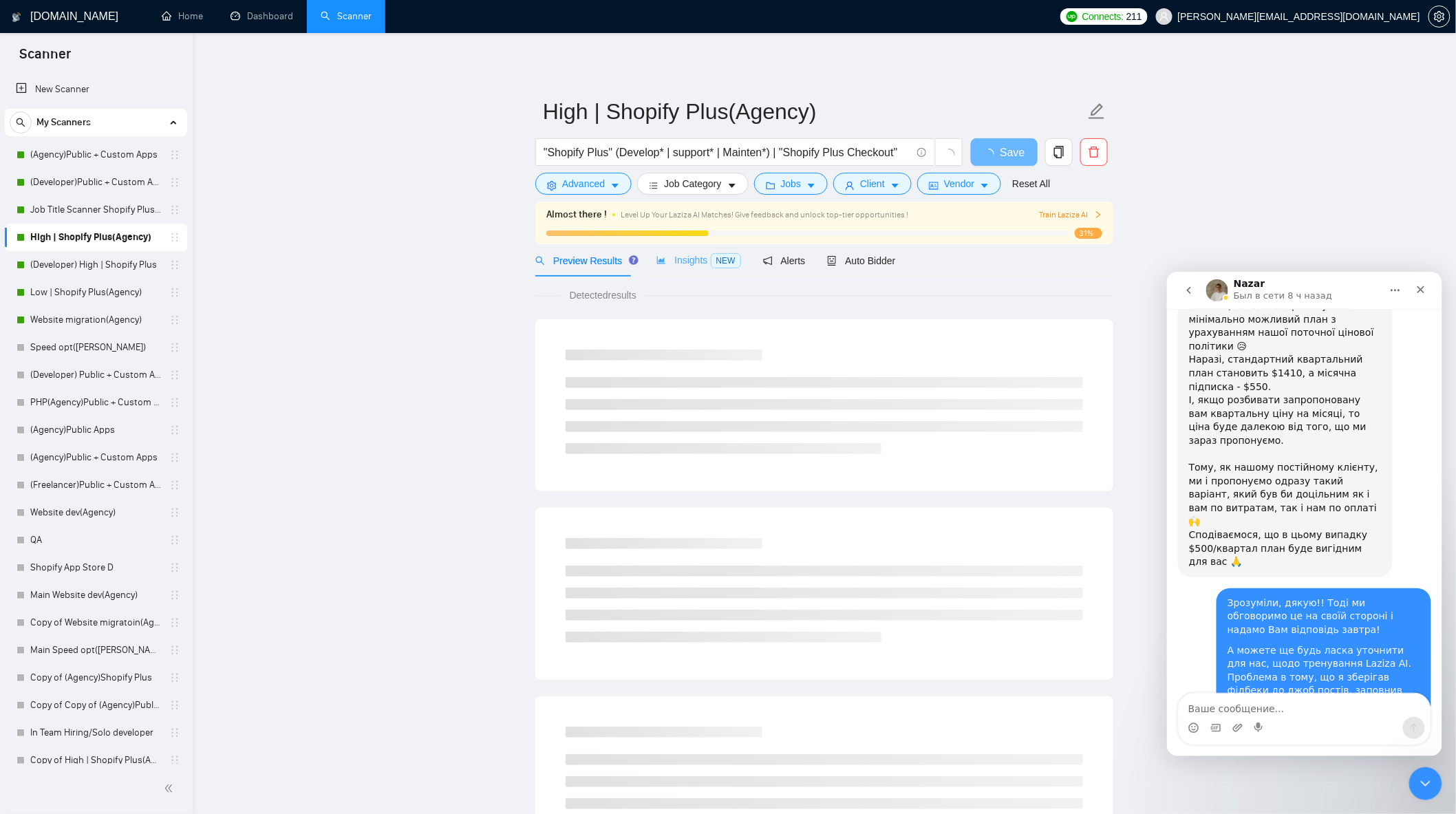
click at [696, 273] on div "Insights NEW" at bounding box center [698, 260] width 84 height 32
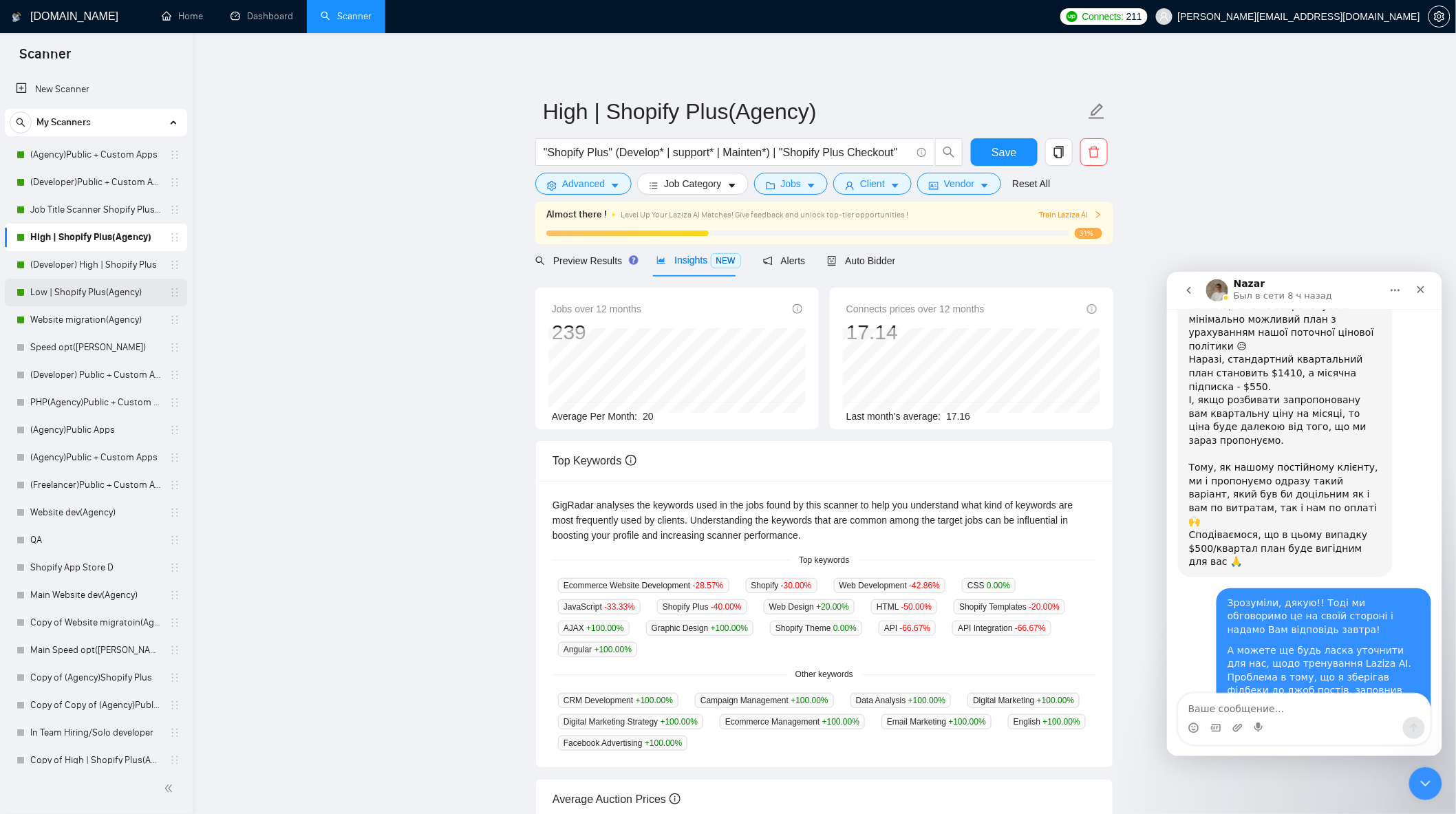
drag, startPoint x: 109, startPoint y: 290, endPoint x: 126, endPoint y: 300, distance: 19.7
click at [109, 290] on link "Low | Shopify Plus(Agency)" at bounding box center [95, 293] width 131 height 28
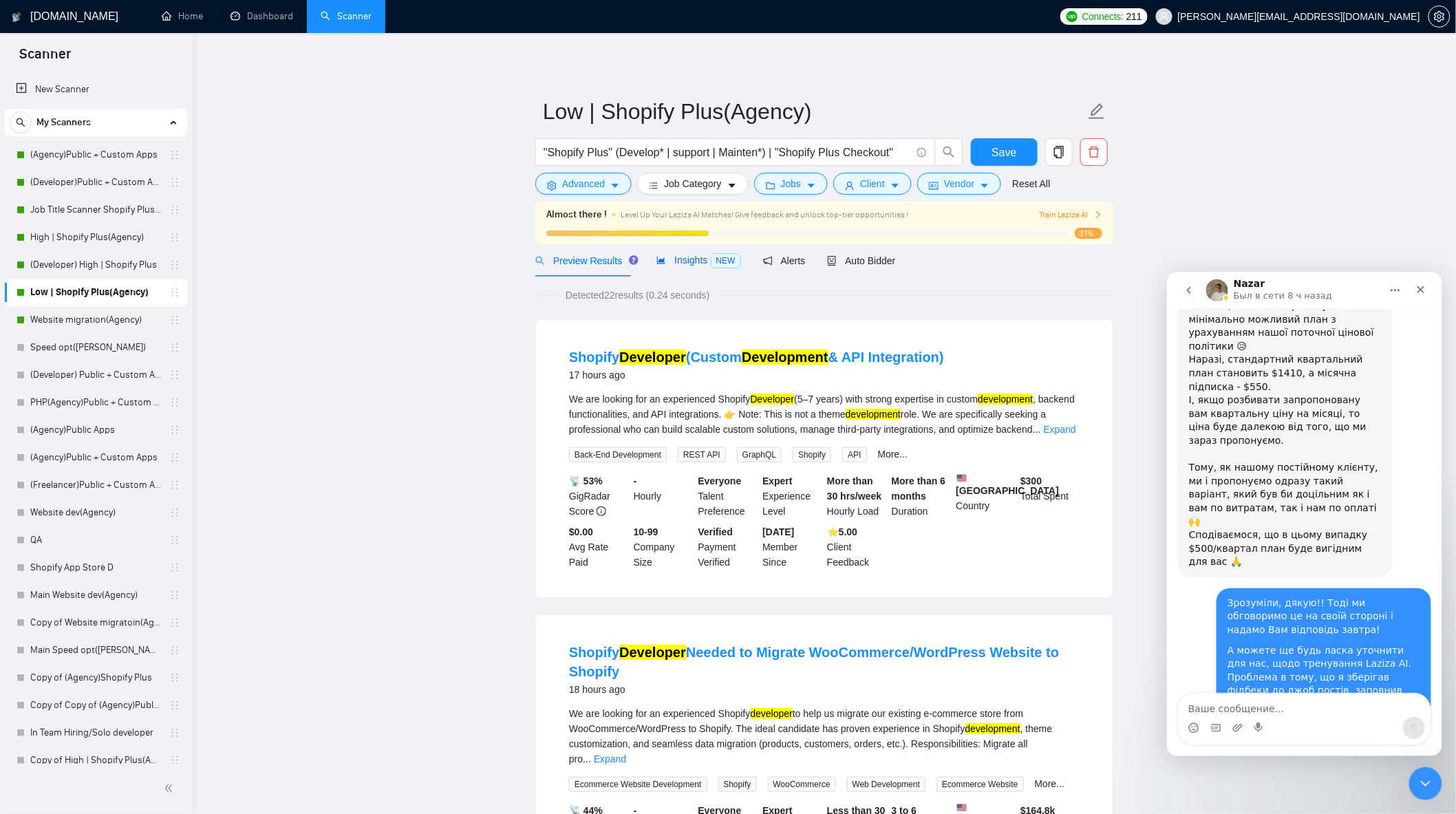
click at [656, 255] on icon "area-chart" at bounding box center [660, 260] width 10 height 10
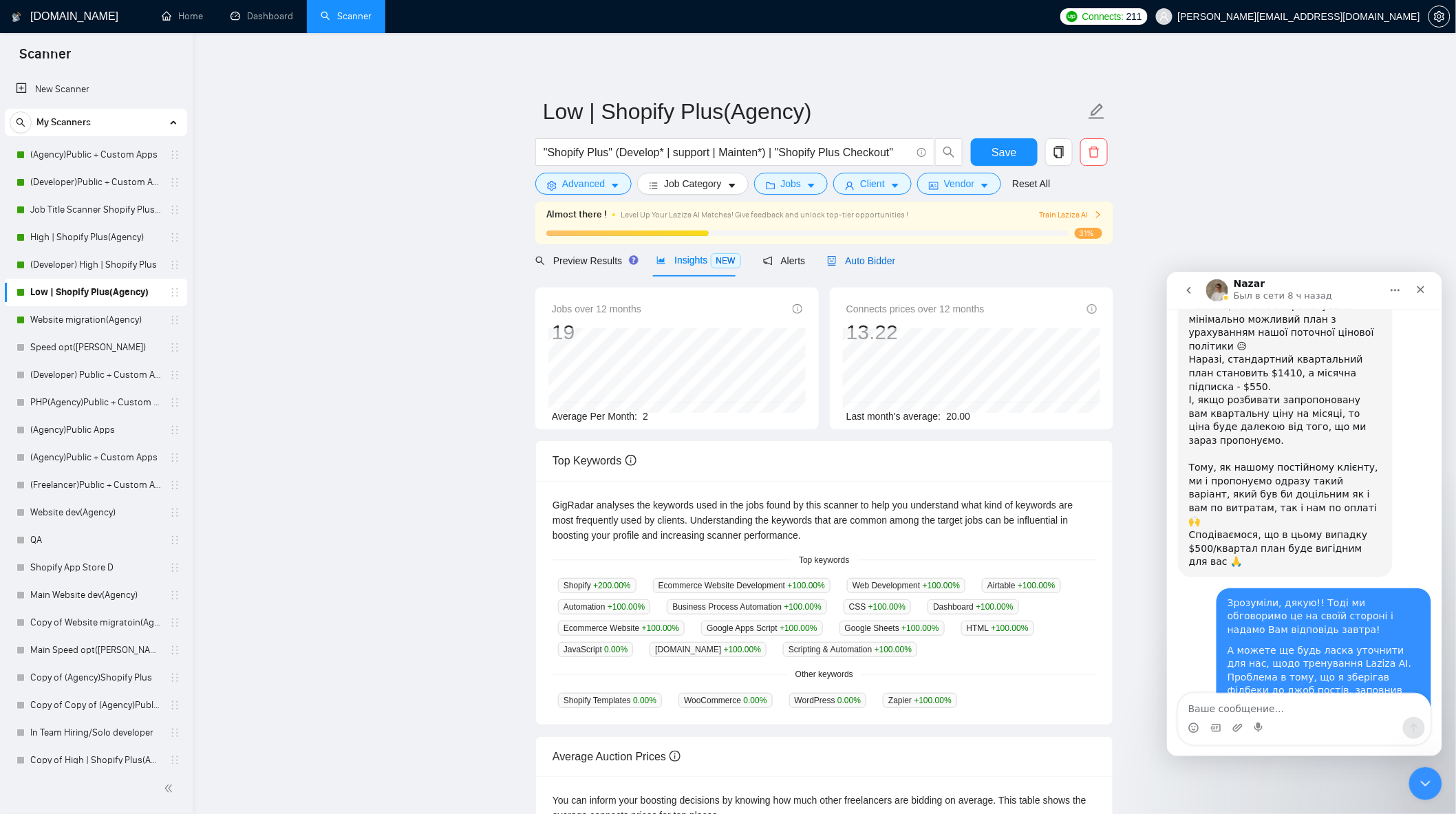
click at [854, 267] on span "Auto Bidder" at bounding box center [860, 261] width 68 height 11
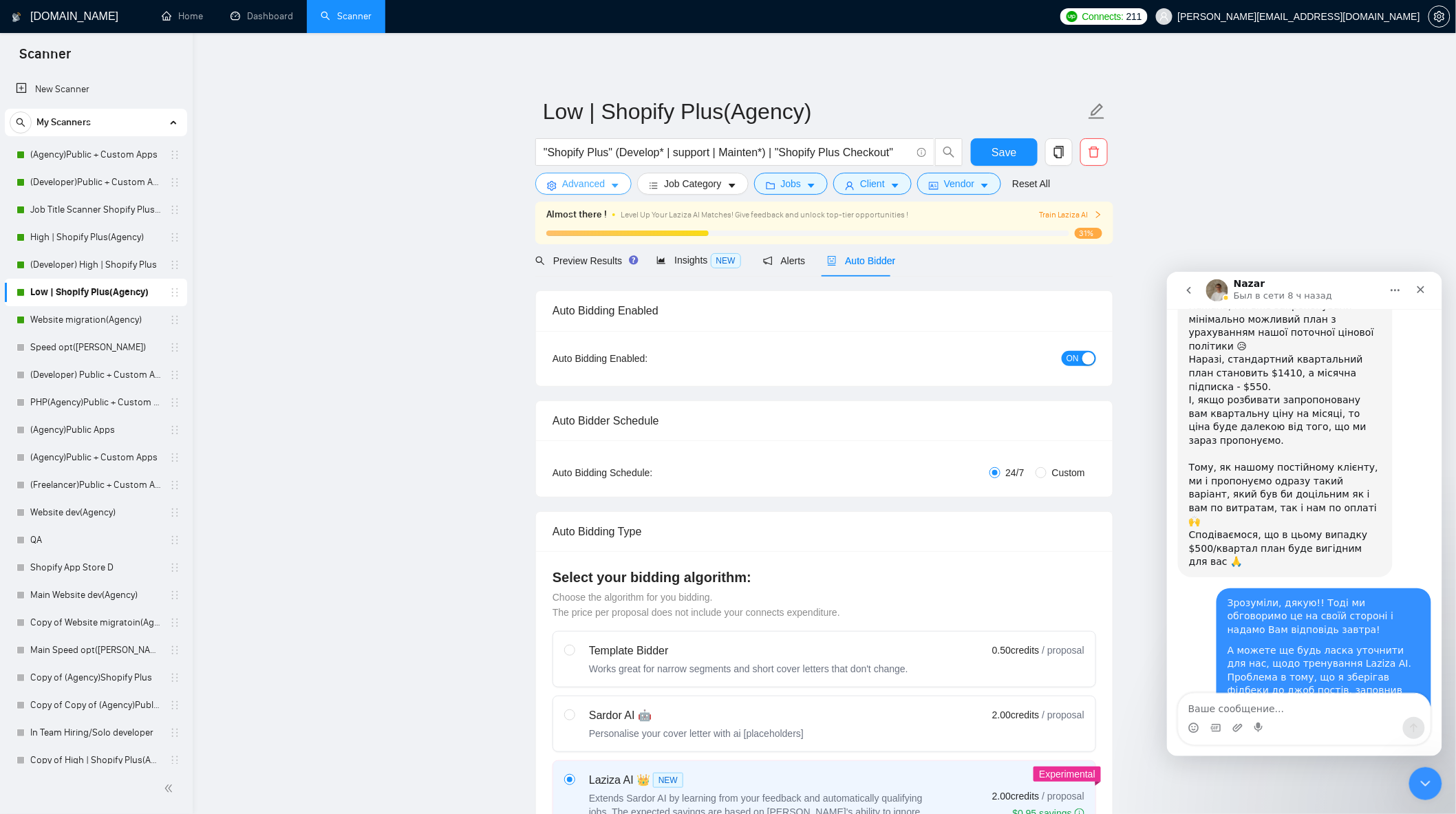
click at [596, 193] on button "Advanced" at bounding box center [583, 183] width 96 height 22
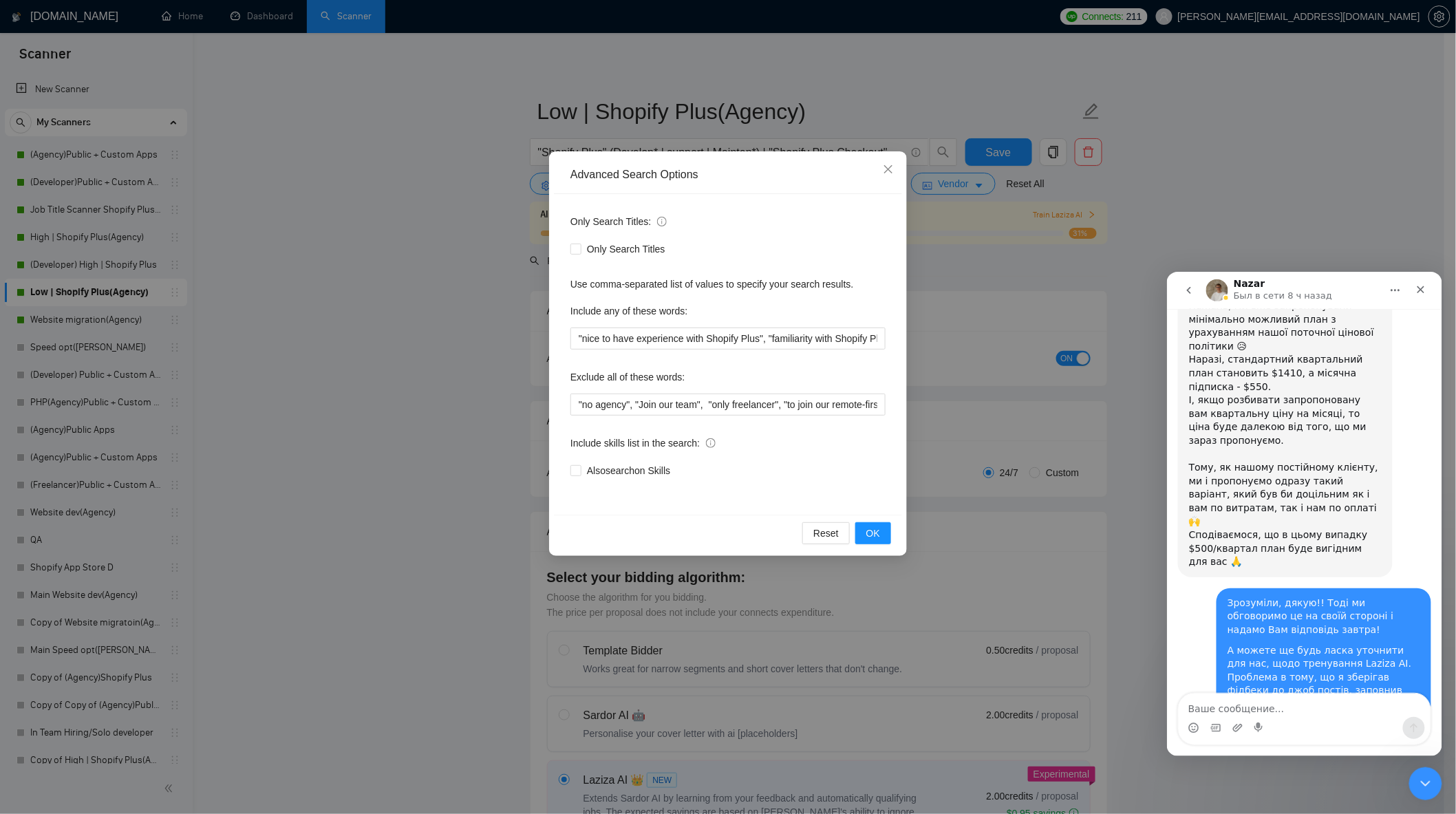
click at [1001, 260] on div "Advanced Search Options Only Search Titles: Only Search Titles Use comma-separa…" at bounding box center [728, 407] width 1456 height 814
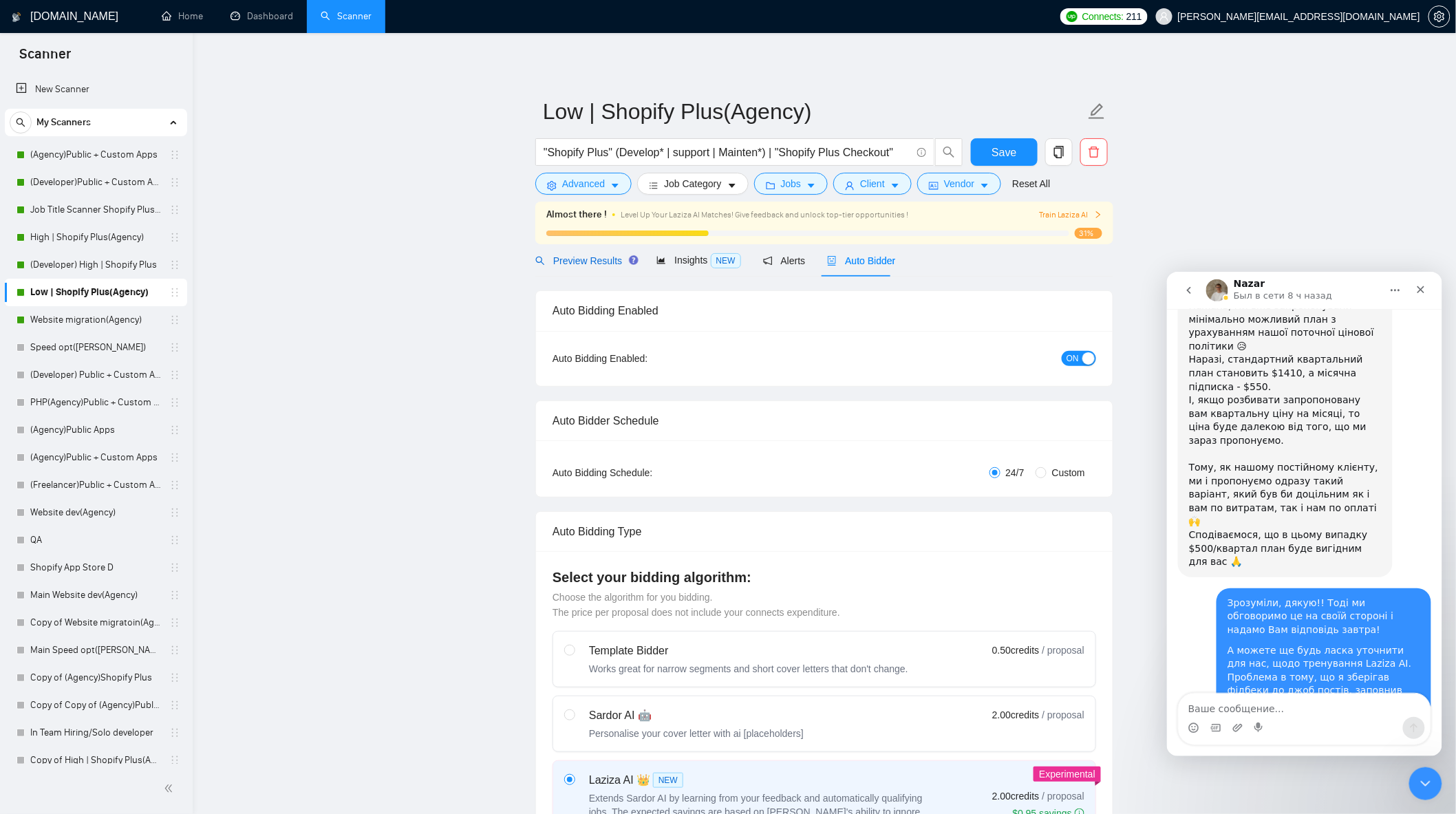
click at [597, 257] on span "Preview Results" at bounding box center [584, 261] width 99 height 11
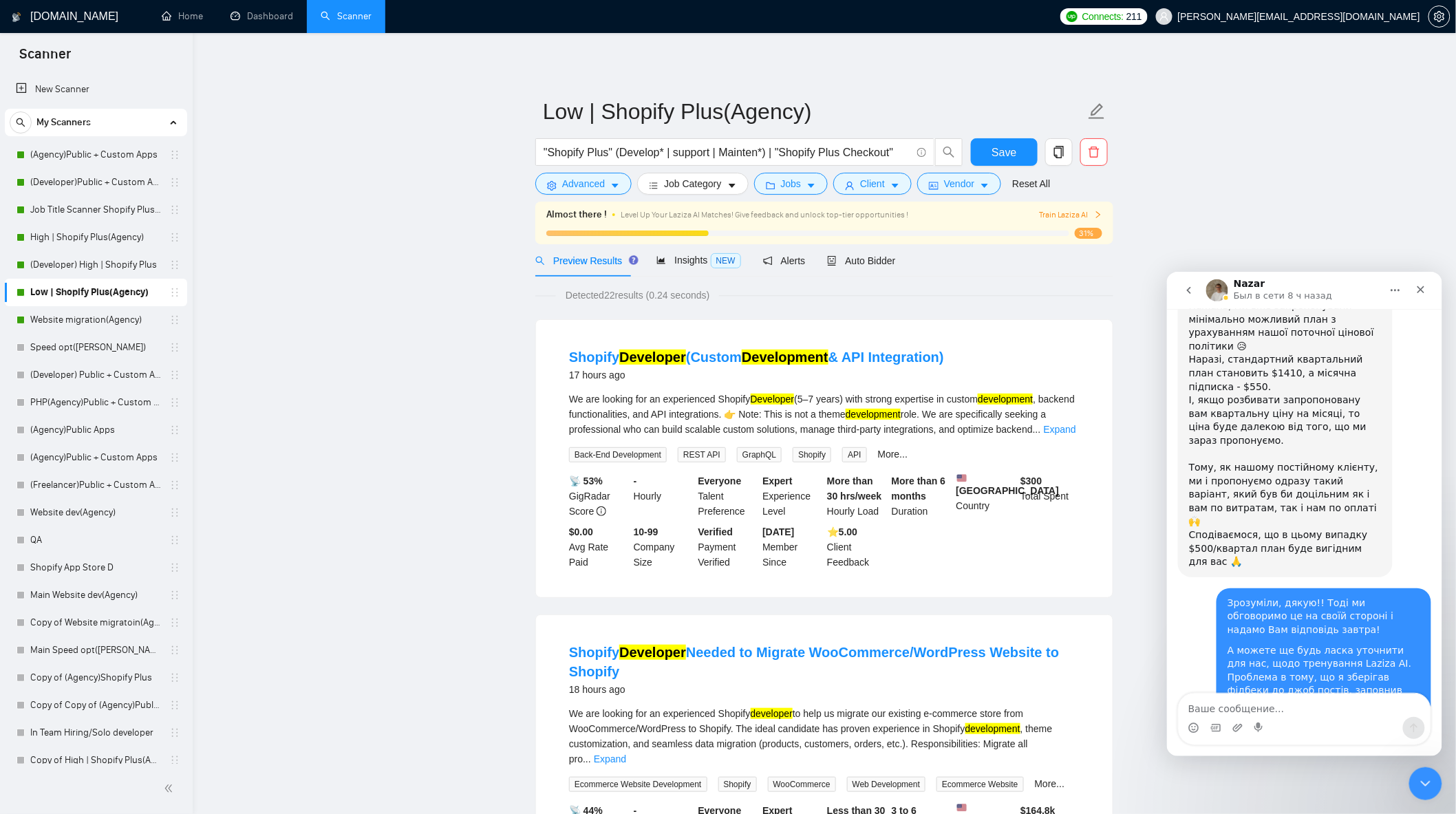
click at [604, 190] on button "Advanced" at bounding box center [583, 183] width 96 height 22
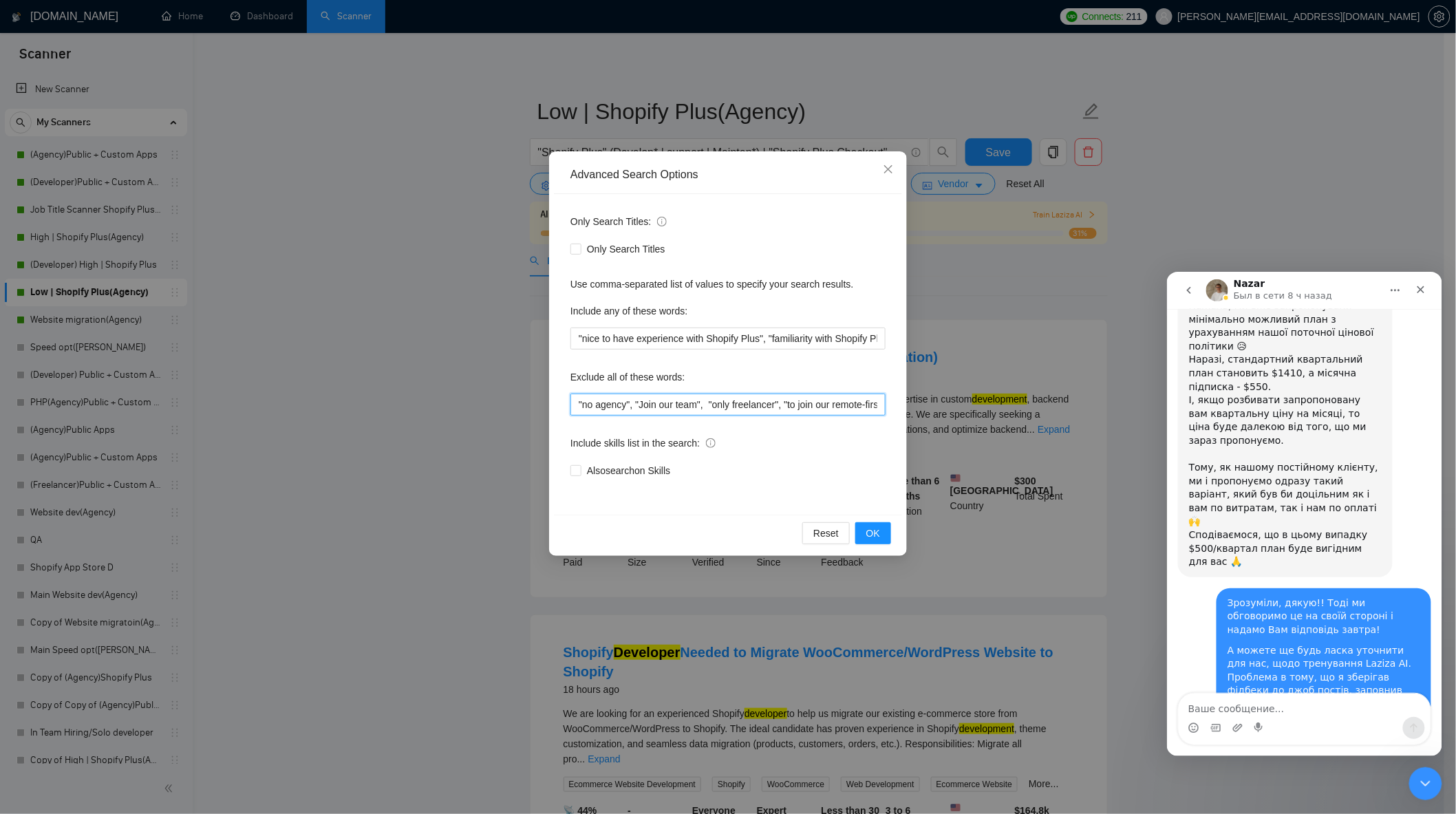
scroll to position [0, 332]
drag, startPoint x: 752, startPoint y: 404, endPoint x: 976, endPoint y: 417, distance: 224.4
click at [976, 417] on div "Advanced Search Options Only Search Titles: Only Search Titles Use comma-separa…" at bounding box center [728, 407] width 1456 height 814
drag, startPoint x: 775, startPoint y: 346, endPoint x: 988, endPoint y: 361, distance: 213.5
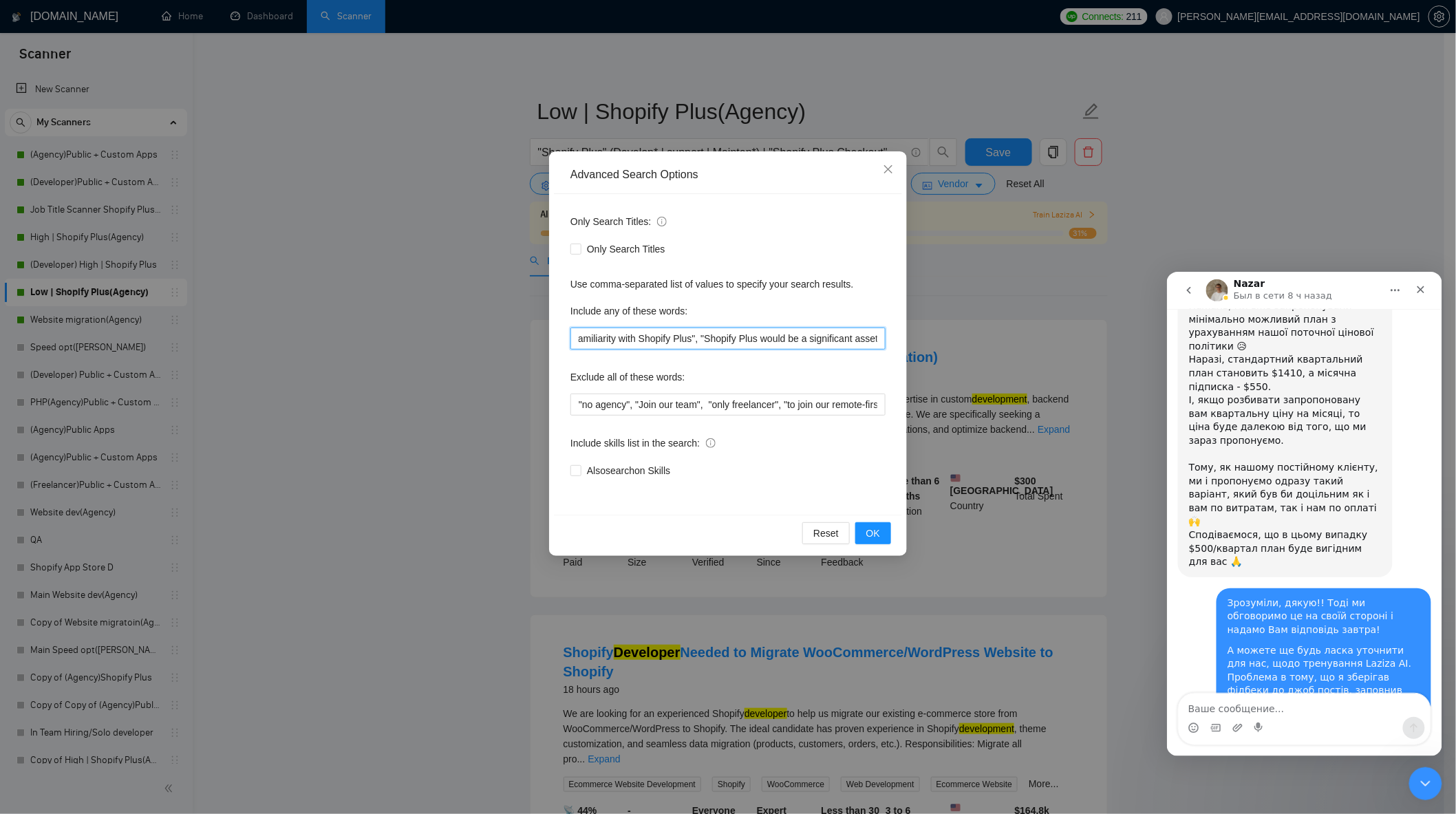
click at [988, 361] on div "Advanced Search Options Only Search Titles: Only Search Titles Use comma-separa…" at bounding box center [728, 407] width 1456 height 814
click at [873, 337] on input ""nice to have experience with Shopify Plus", "familiarity with Shopify Plus", "…" at bounding box center [728, 338] width 315 height 22
click at [880, 340] on input ""nice to have experience with Shopify Plus", "familiarity with Shopify Plus", "…" at bounding box center [728, 338] width 315 height 22
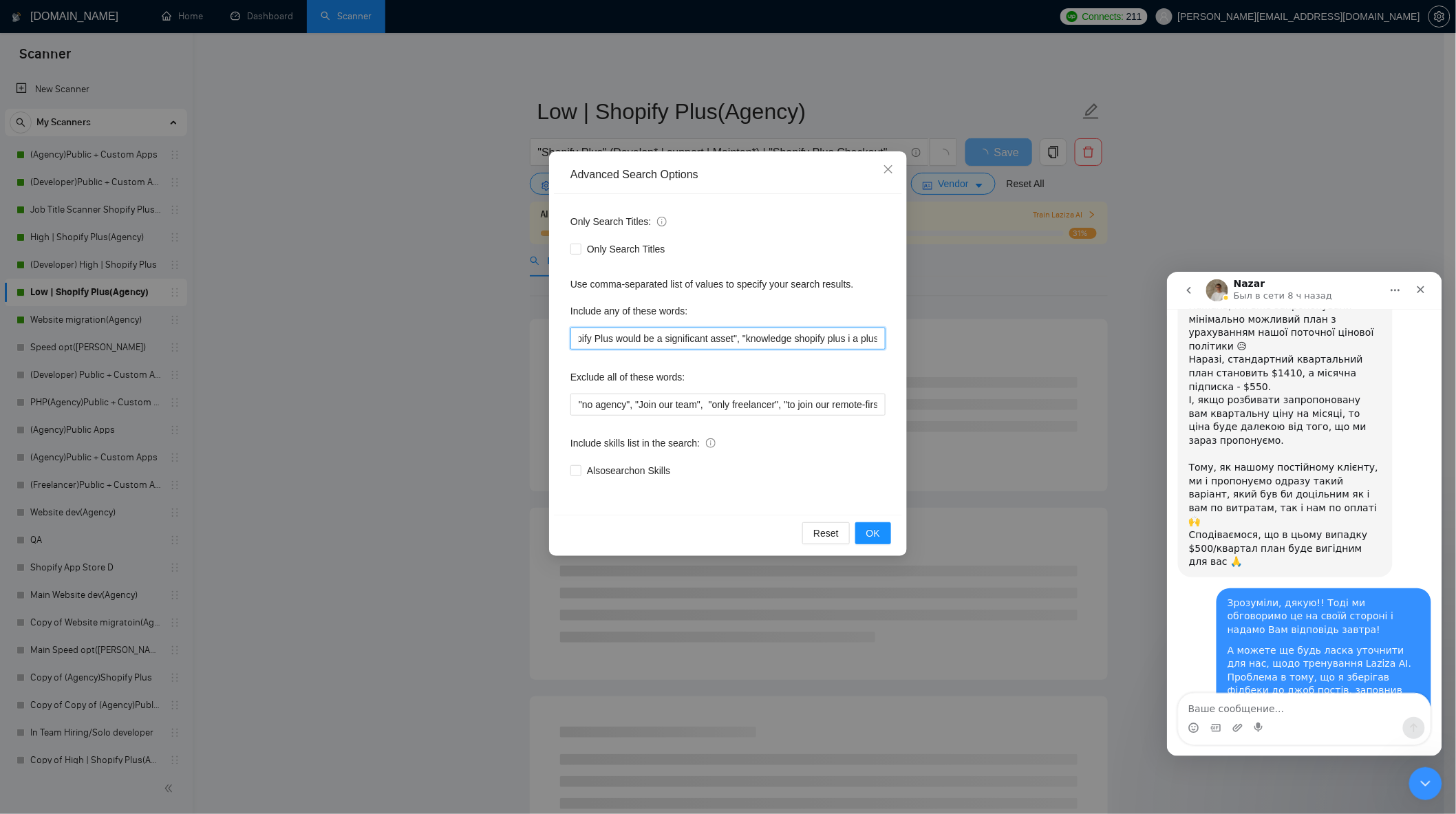
click at [845, 339] on input ""nice to have experience with Shopify Plus", "familiarity with Shopify Plus", "…" at bounding box center [728, 338] width 315 height 22
click at [883, 534] on button "OK" at bounding box center [873, 533] width 35 height 22
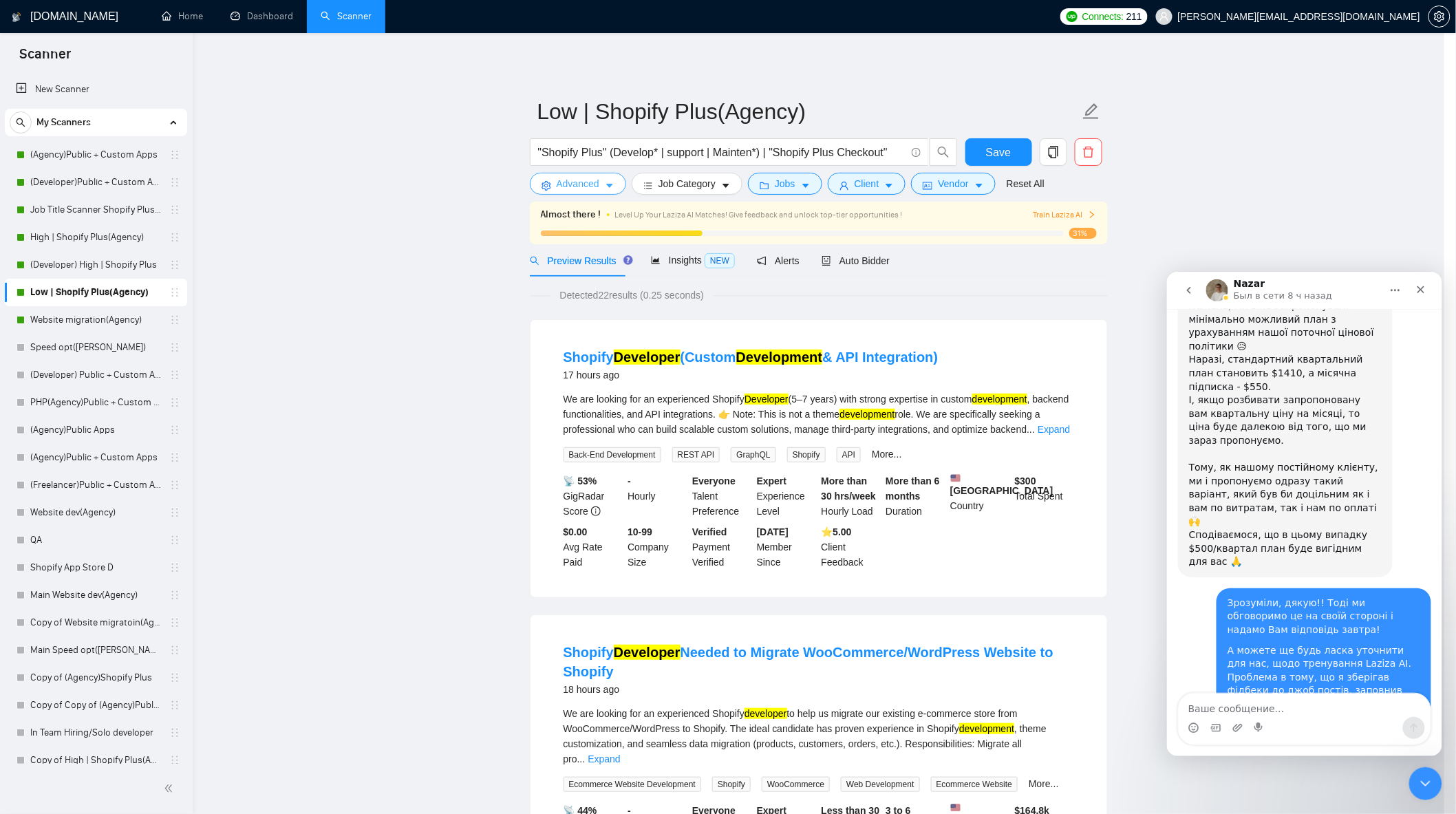
scroll to position [0, 0]
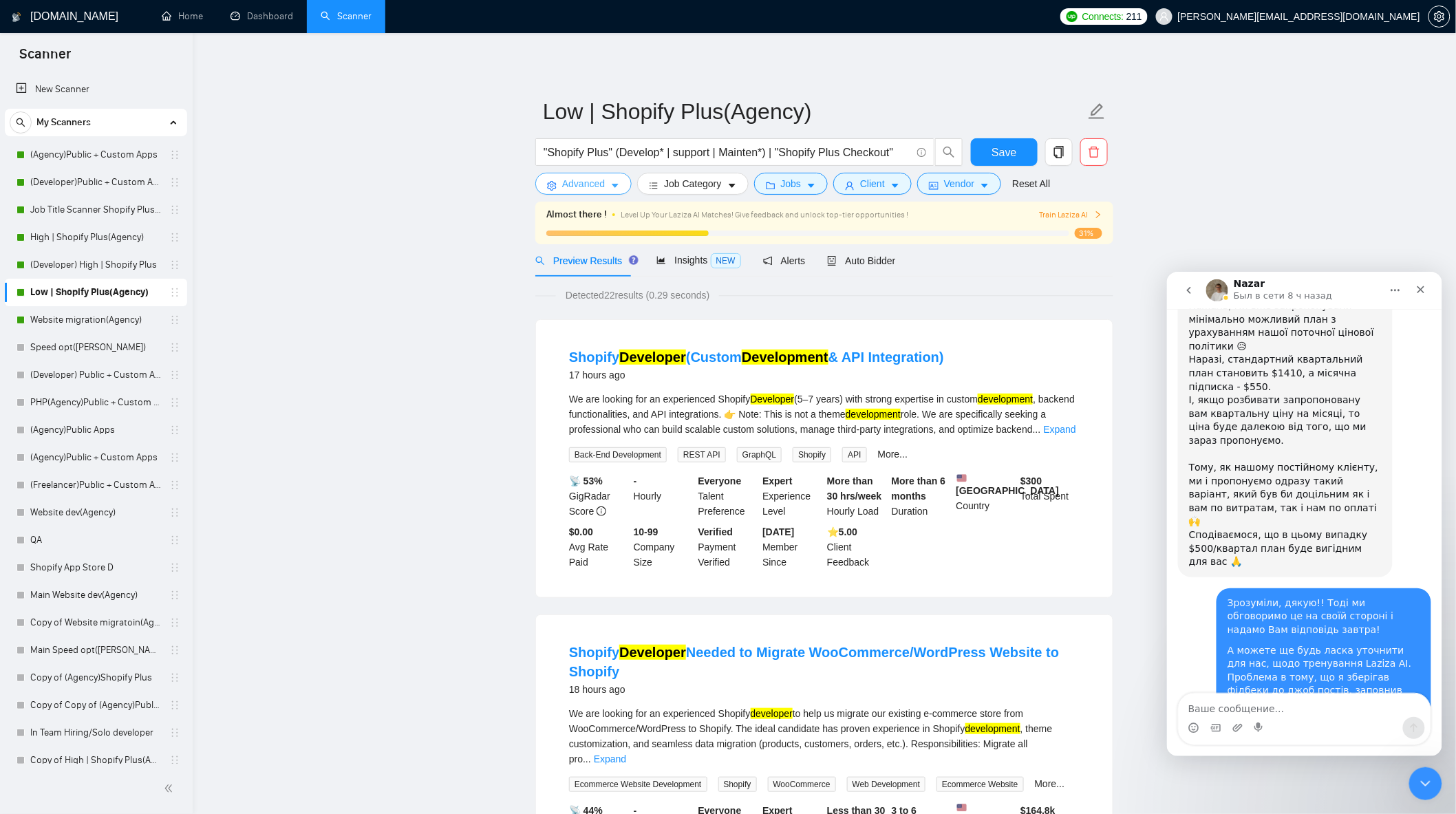
click at [572, 182] on span "Advanced" at bounding box center [583, 183] width 42 height 15
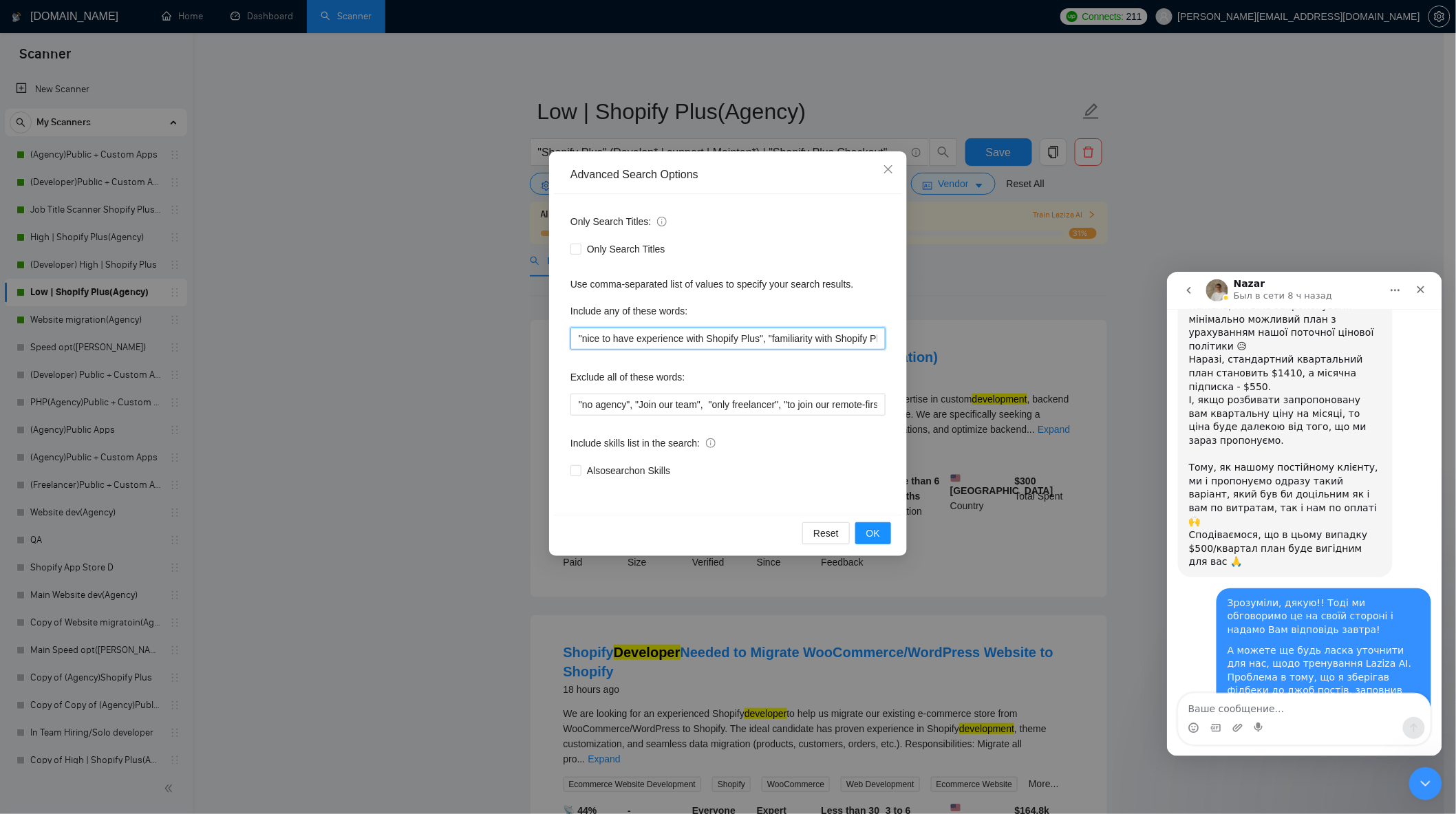
scroll to position [0, 346]
drag, startPoint x: 944, startPoint y: 347, endPoint x: 1027, endPoint y: 357, distance: 83.6
click at [1027, 357] on div "Advanced Search Options Only Search Titles: Only Search Titles Use comma-separa…" at bounding box center [728, 407] width 1456 height 814
click at [844, 326] on div "Include any of these words:" at bounding box center [728, 313] width 315 height 28
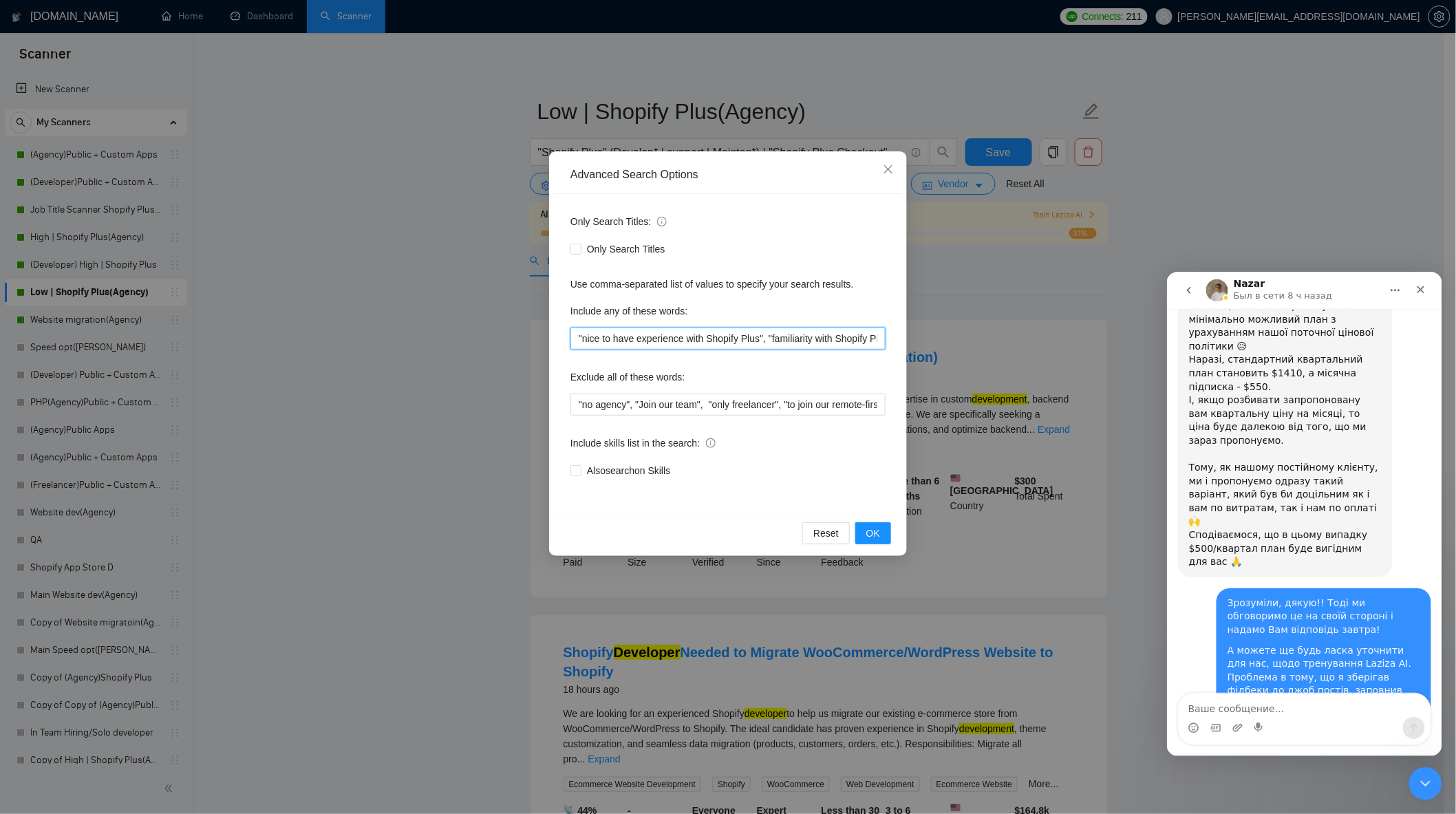
click at [865, 340] on input ""nice to have experience with Shopify Plus", "familiarity with Shopify Plus", "…" at bounding box center [728, 338] width 315 height 22
drag, startPoint x: 982, startPoint y: 362, endPoint x: 1055, endPoint y: 375, distance: 74.1
click at [1055, 375] on div "Advanced Search Options Only Search Titles: Only Search Titles Use comma-separa…" at bounding box center [728, 407] width 1456 height 814
click at [842, 329] on input ""nice to have experience with Shopify Plus", "familiarity with Shopify Plus", "…" at bounding box center [728, 338] width 315 height 22
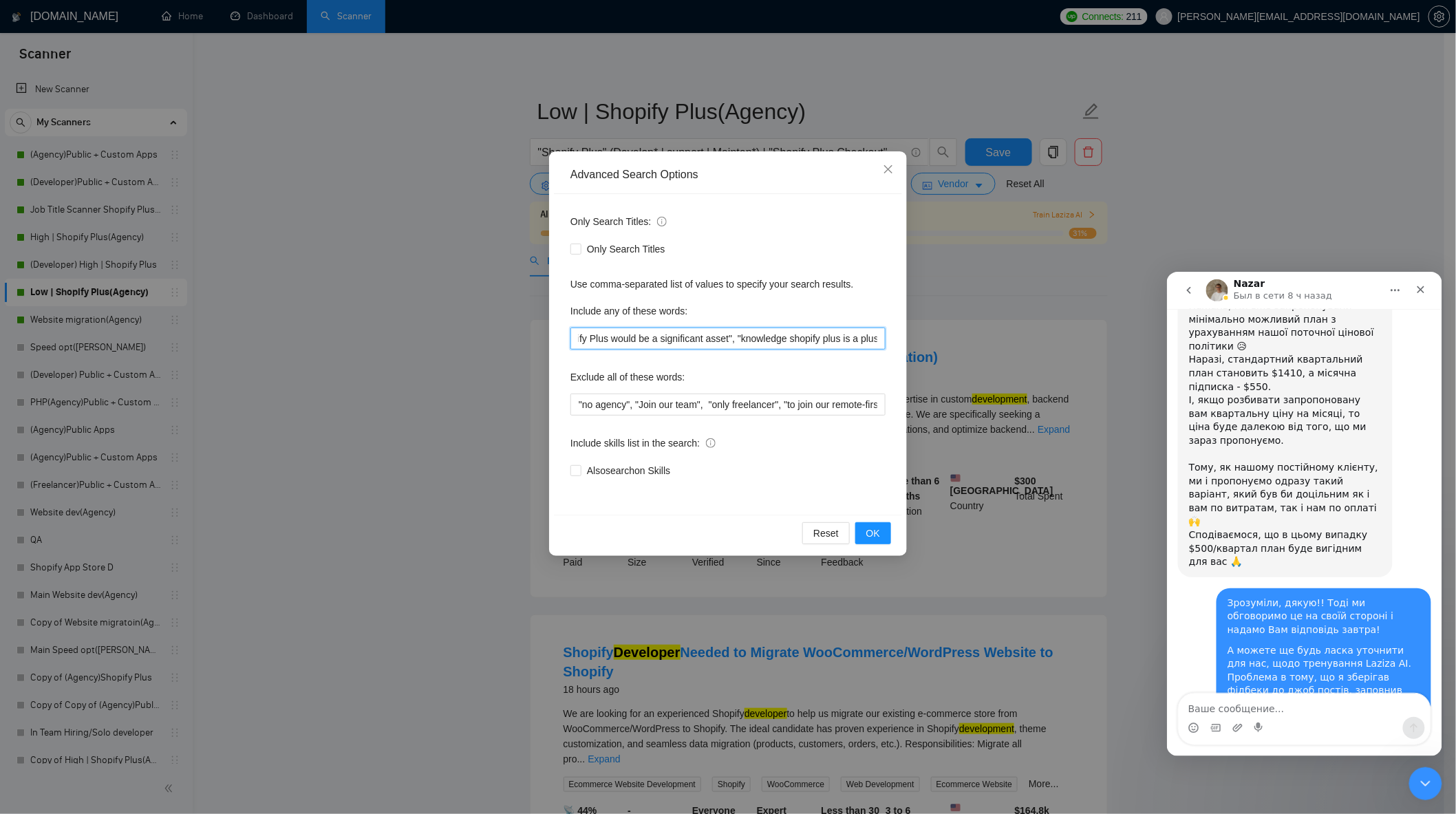
click at [875, 340] on input ""nice to have experience with Shopify Plus", "familiarity with Shopify Plus", "…" at bounding box center [728, 338] width 315 height 22
click at [879, 534] on span "OK" at bounding box center [873, 533] width 14 height 15
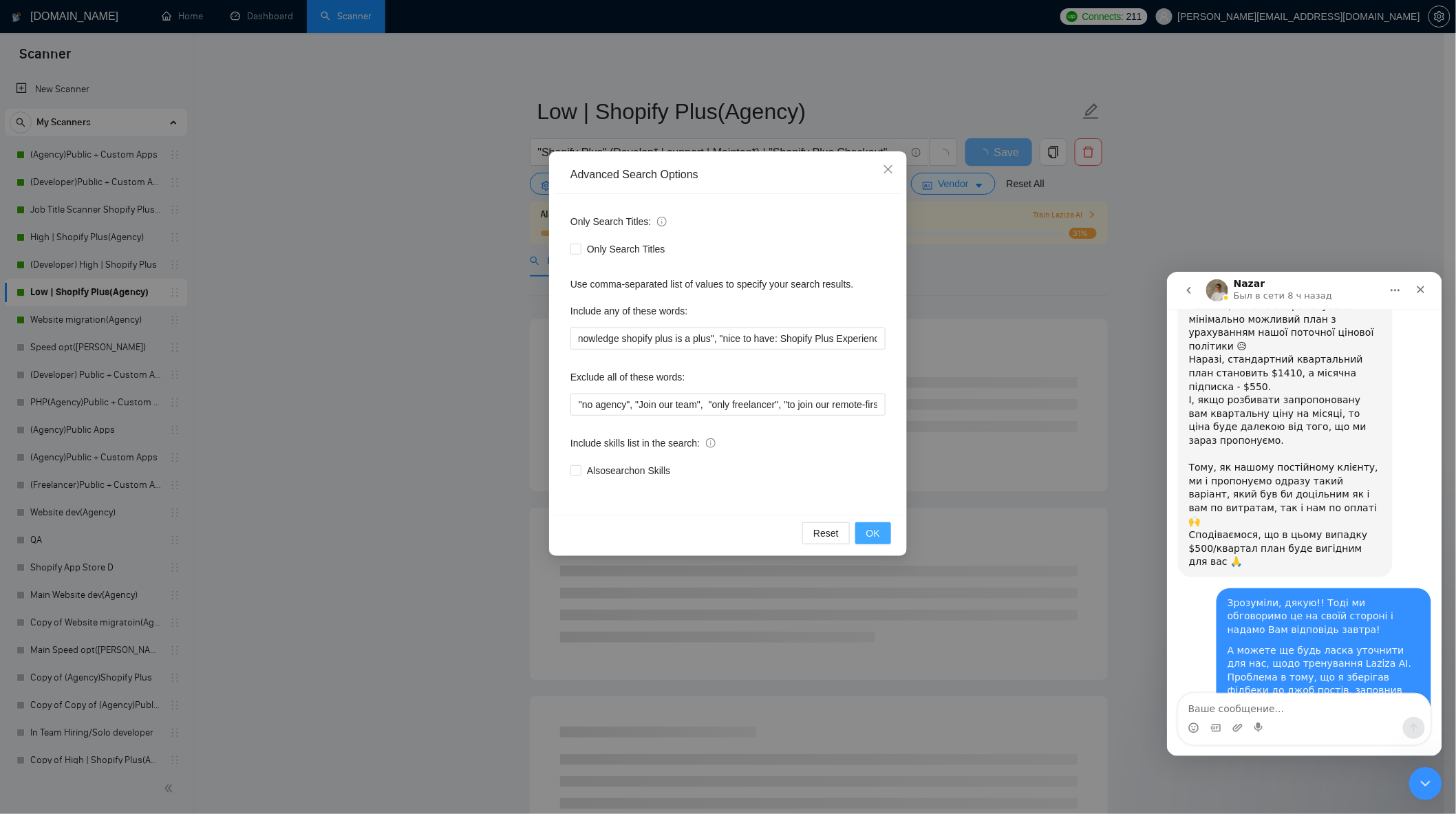
scroll to position [0, 0]
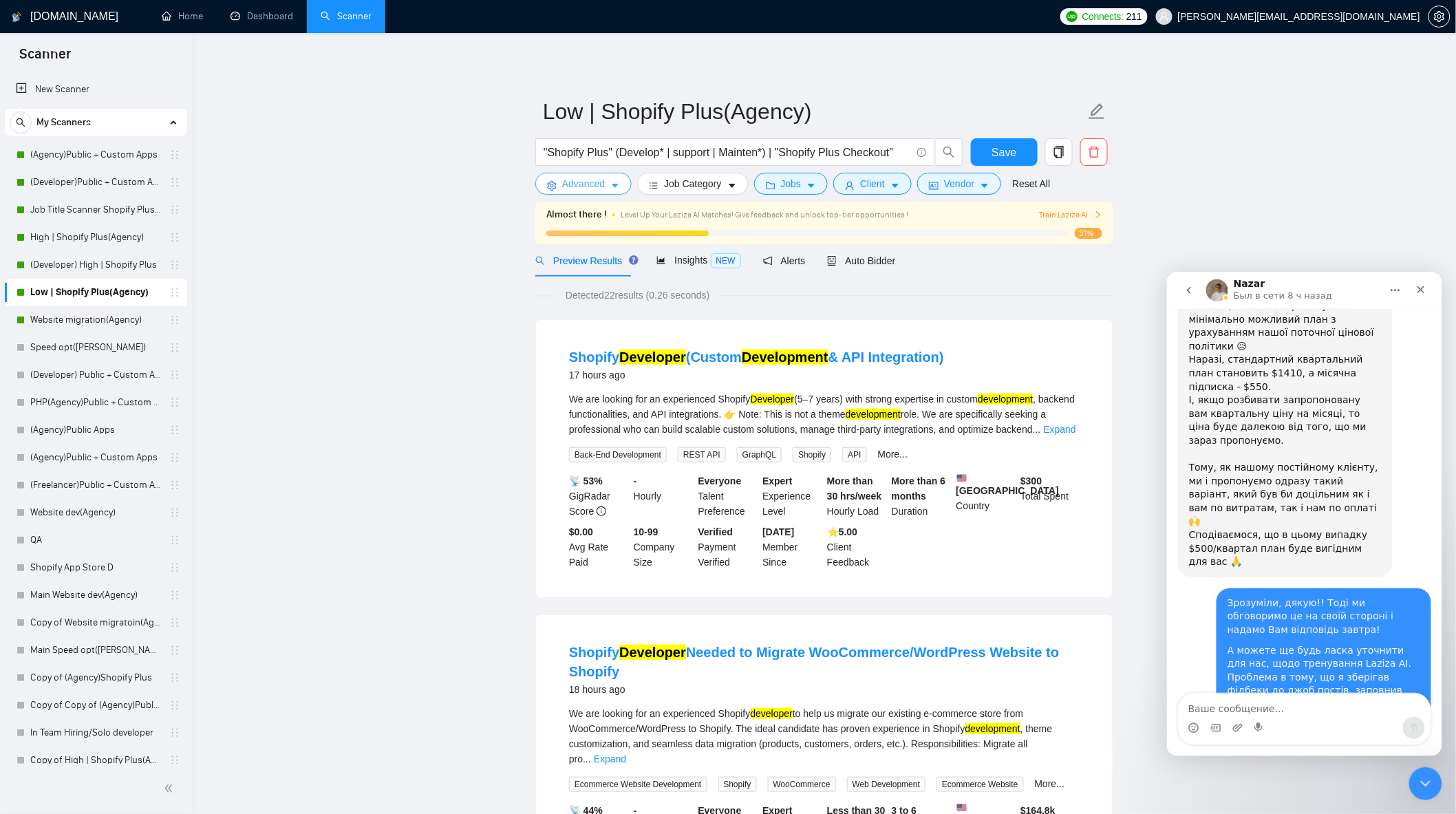
click at [588, 183] on span "Advanced" at bounding box center [583, 183] width 42 height 15
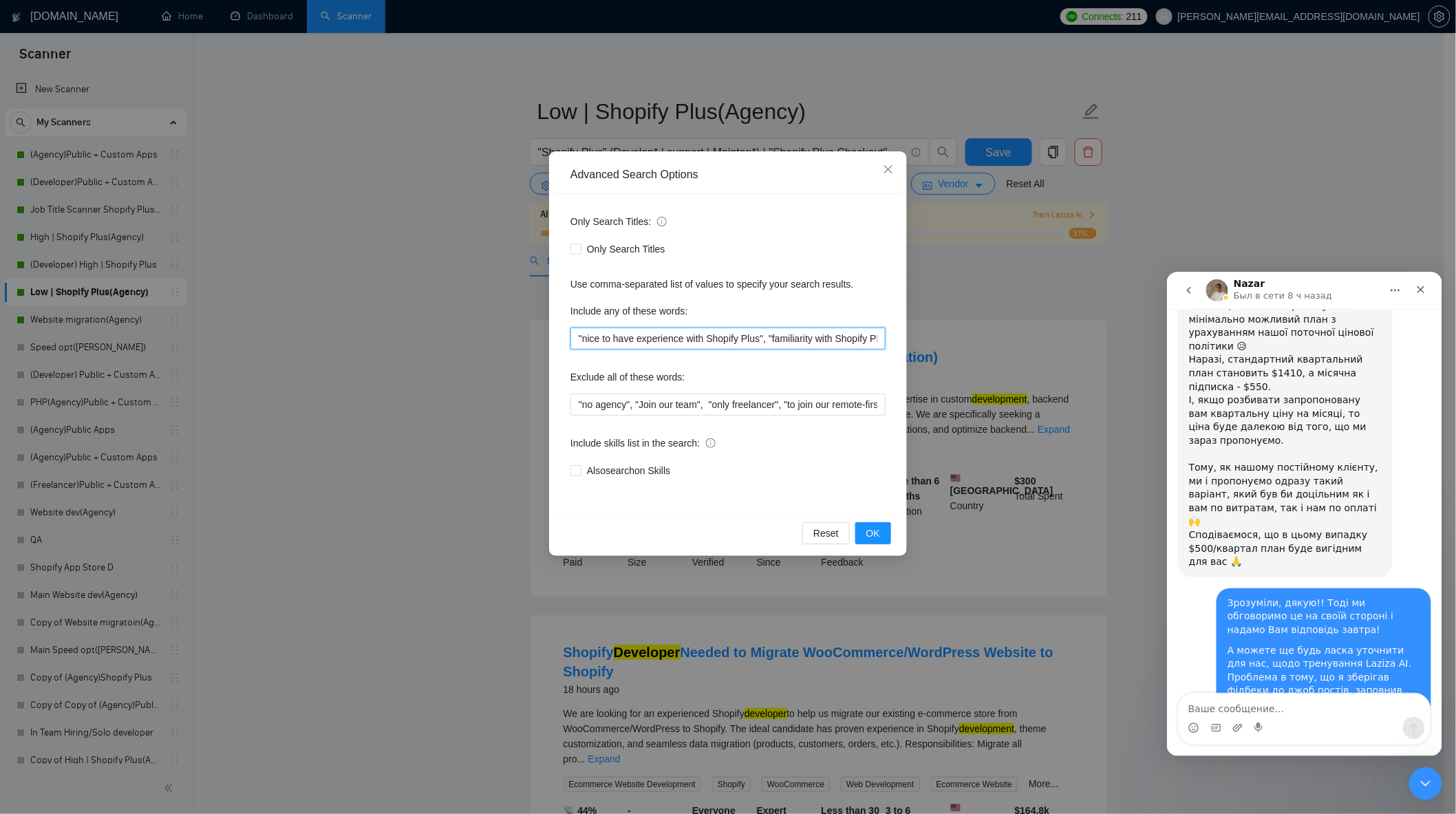
scroll to position [0, 514]
drag, startPoint x: 624, startPoint y: 339, endPoint x: 1029, endPoint y: 353, distance: 405.2
click at [1029, 353] on div "Advanced Search Options Only Search Titles: Only Search Titles Use comma-separa…" at bounding box center [728, 407] width 1456 height 814
click at [789, 348] on input ""nice to have experience with Shopify Plus", "familiarity with Shopify Plus", "…" at bounding box center [728, 338] width 315 height 22
click at [878, 340] on input ""nice to have experience with Shopify Plus", "familiarity with Shopify Plus", "…" at bounding box center [728, 338] width 315 height 22
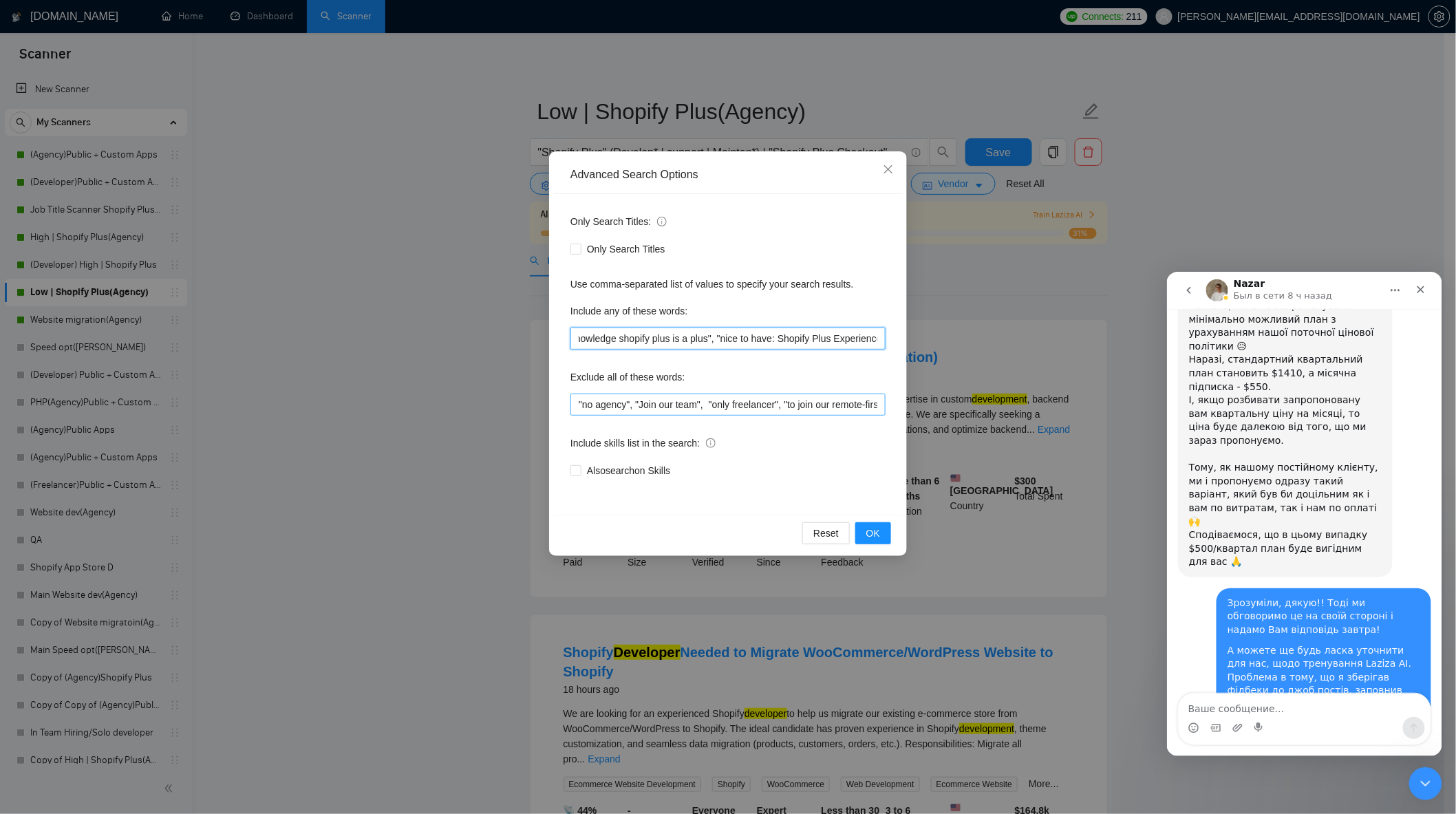
scroll to position [0, 519]
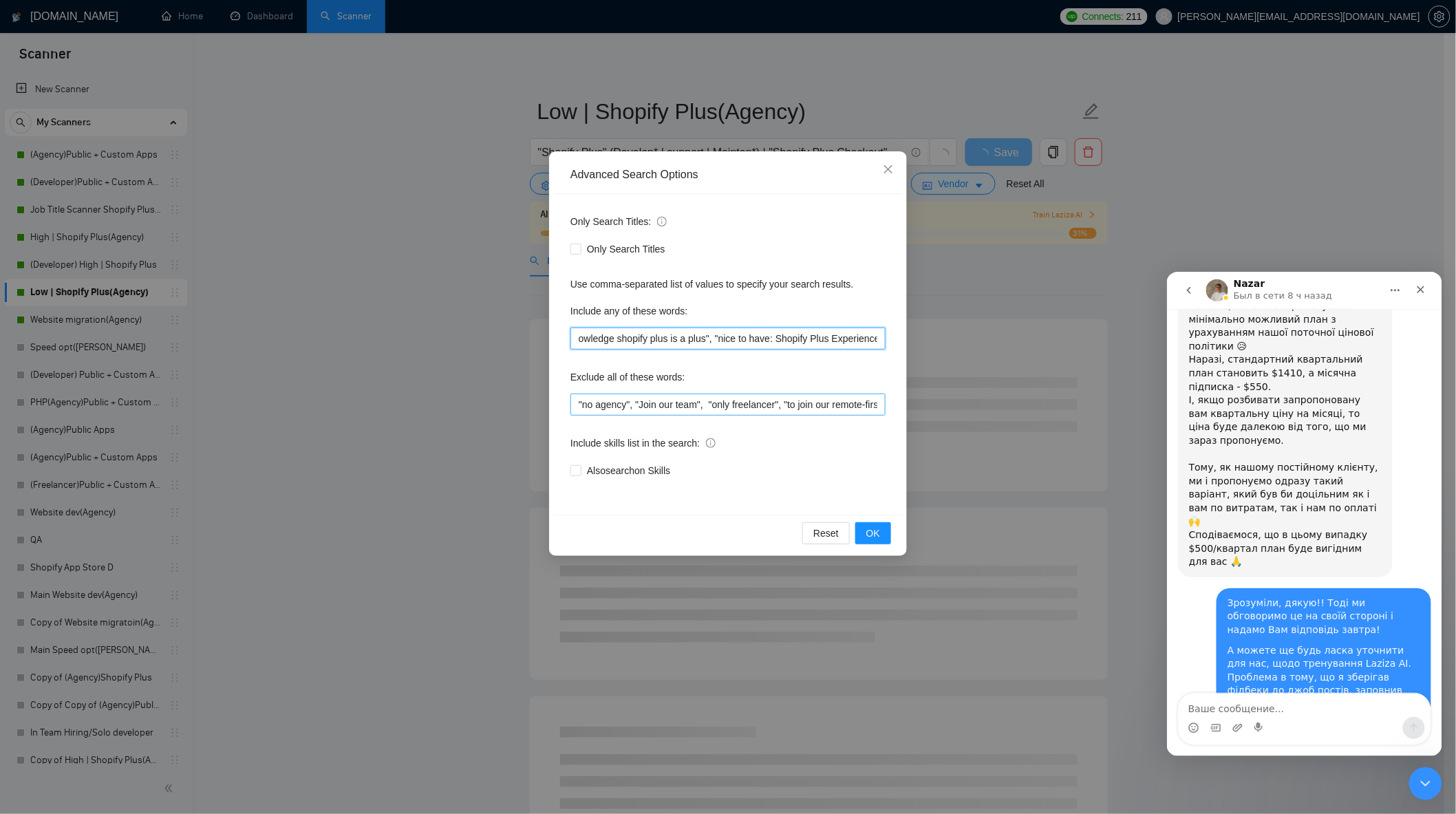
type input ""nice to have experience with Shopify Plus", "familiarity with Shopify Plus", "…"
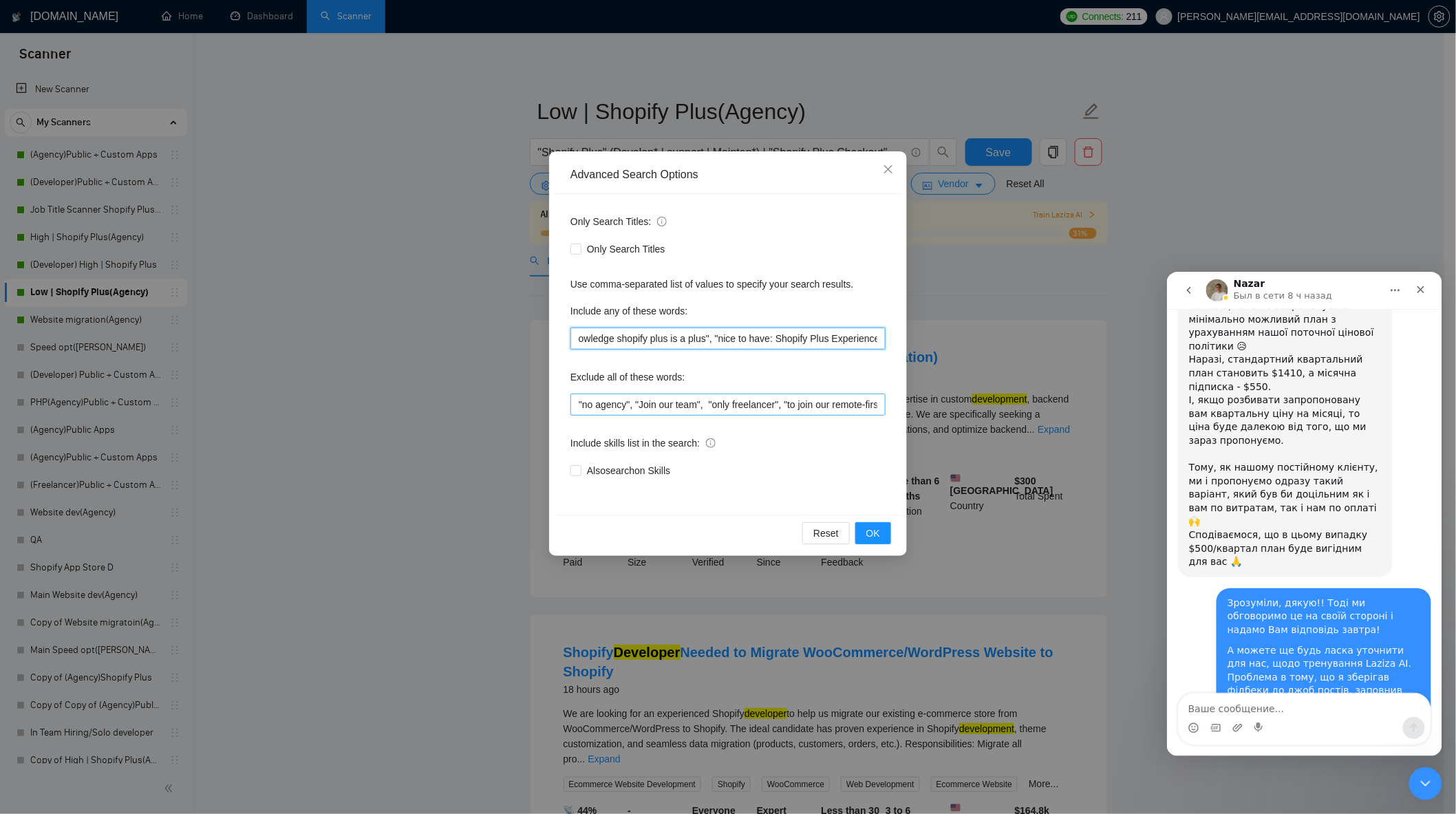
scroll to position [0, 514]
click at [874, 528] on span "OK" at bounding box center [873, 533] width 14 height 15
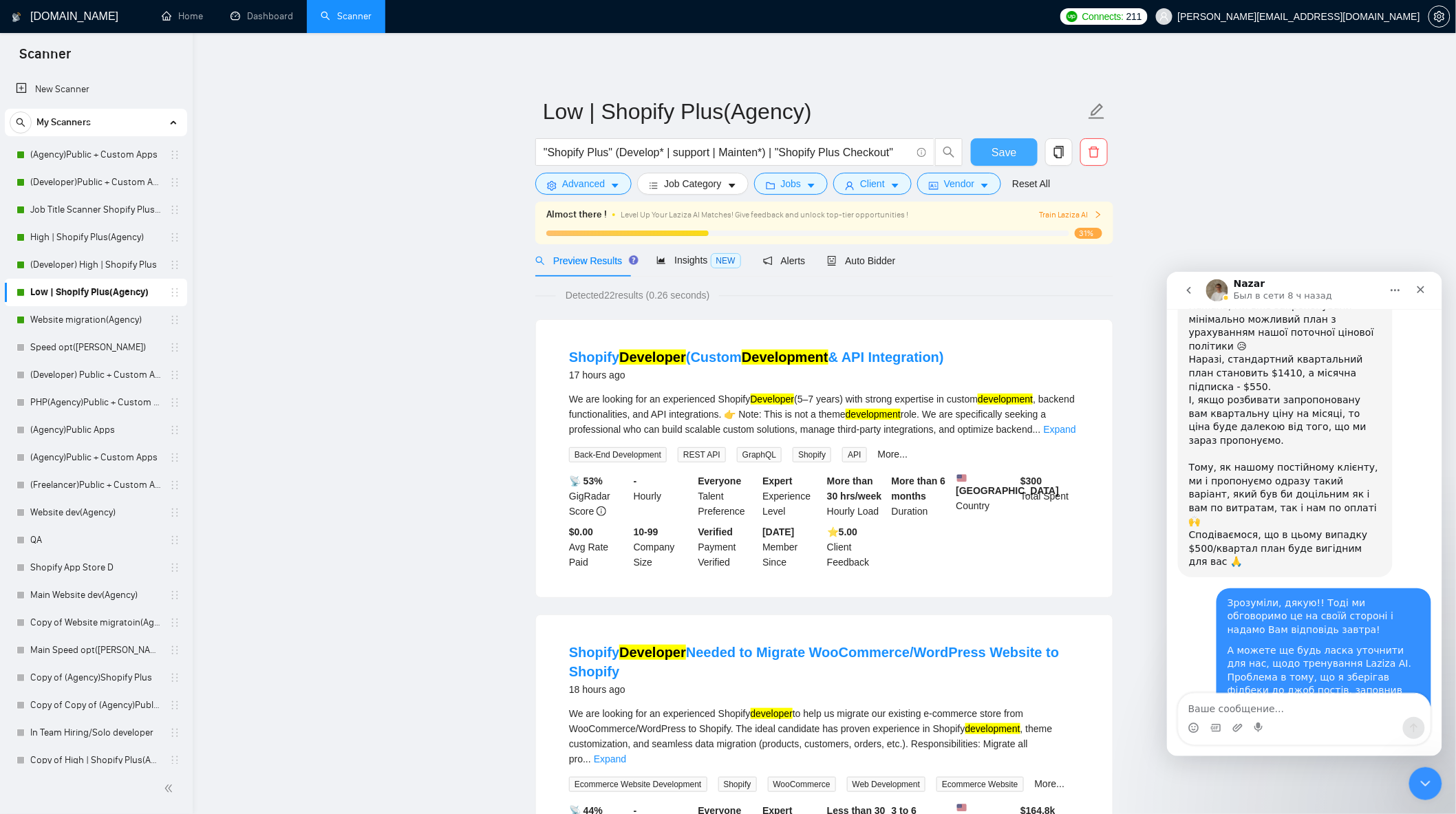
click at [1009, 152] on span "Save" at bounding box center [1003, 152] width 25 height 17
click at [119, 320] on link "Website migration(Agency)" at bounding box center [95, 320] width 131 height 28
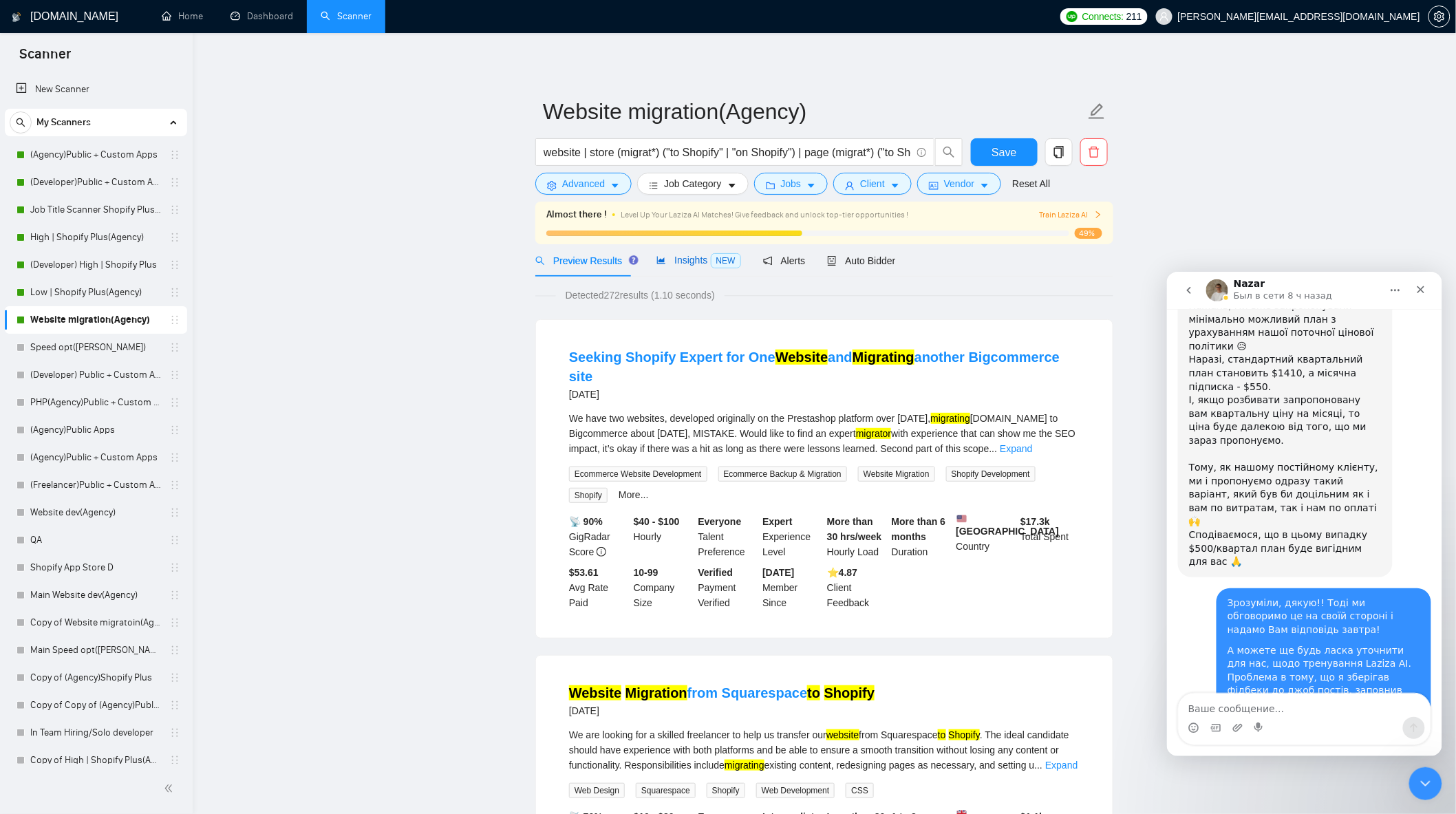
click at [657, 262] on icon "area-chart" at bounding box center [661, 260] width 9 height 8
